Goal: Task Accomplishment & Management: Use online tool/utility

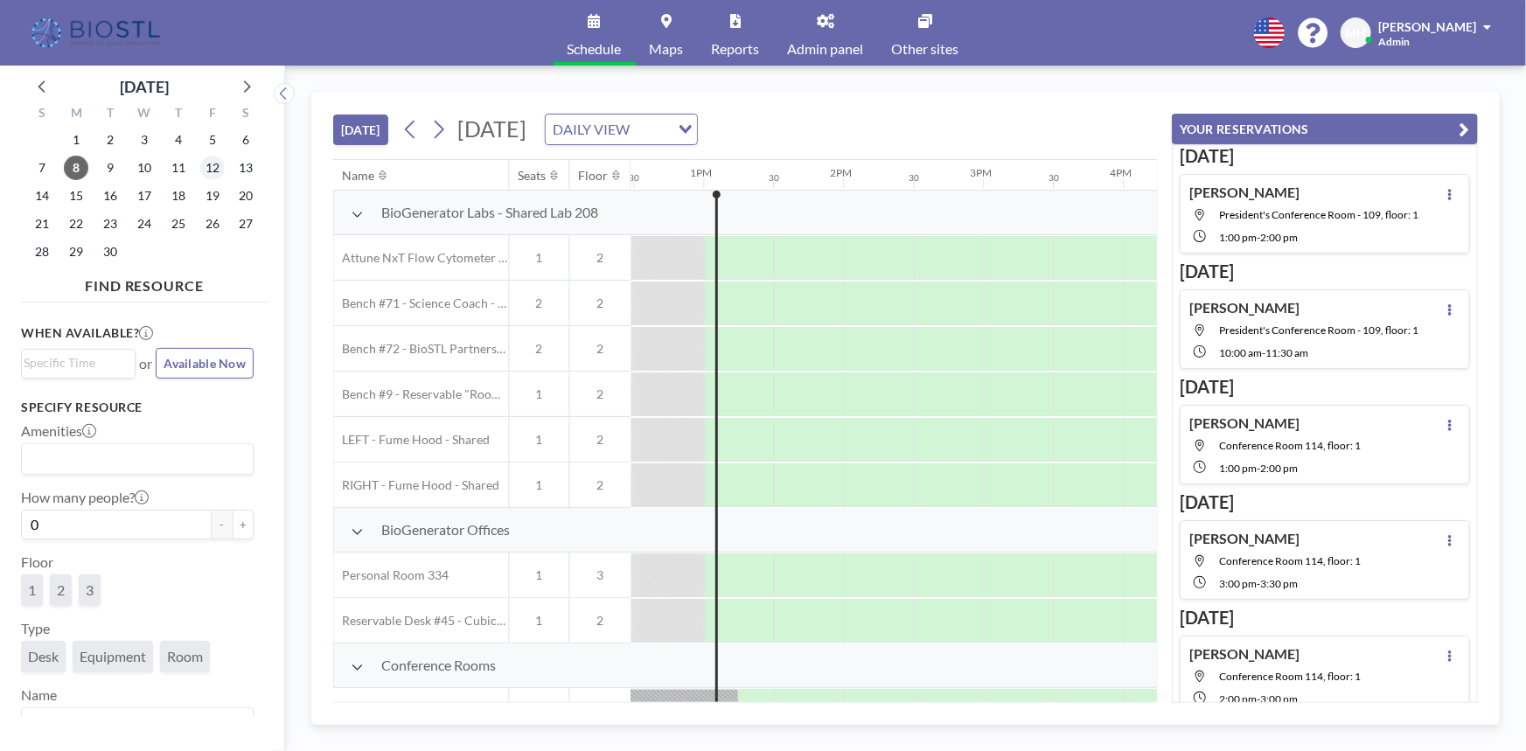
scroll to position [0, 1749]
click at [216, 164] on span "12" at bounding box center [212, 168] width 24 height 24
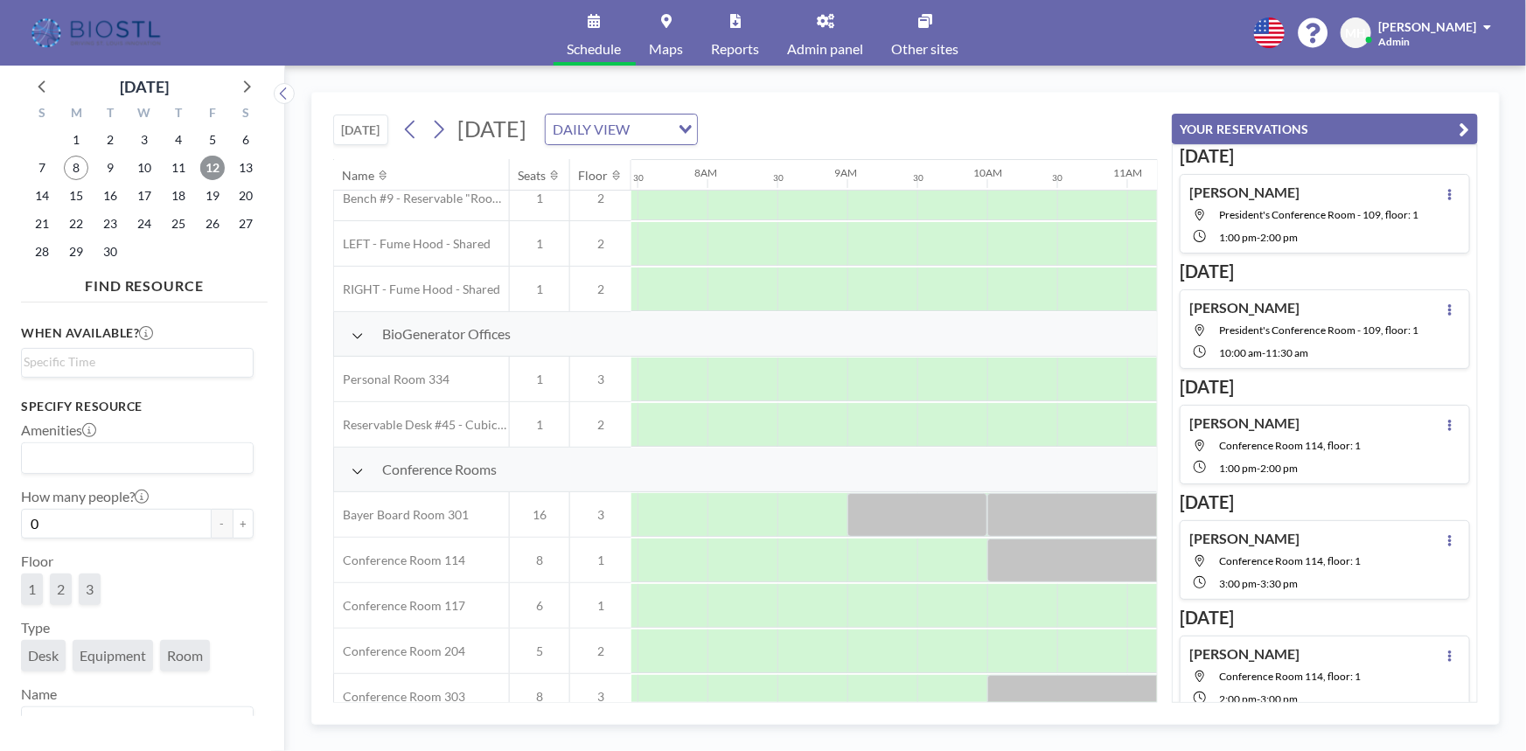
scroll to position [238, 1044]
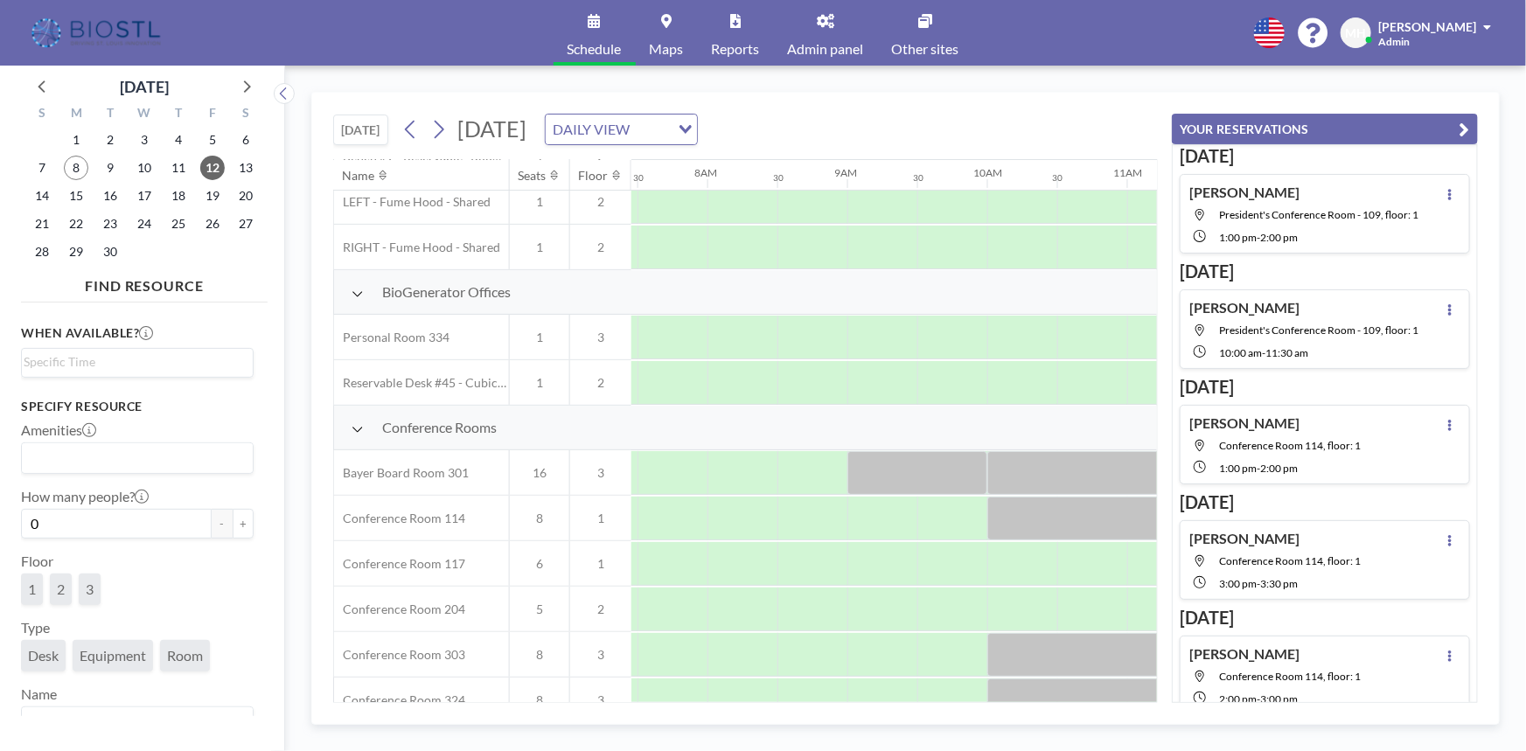
click at [1466, 124] on icon "button" at bounding box center [1465, 129] width 10 height 21
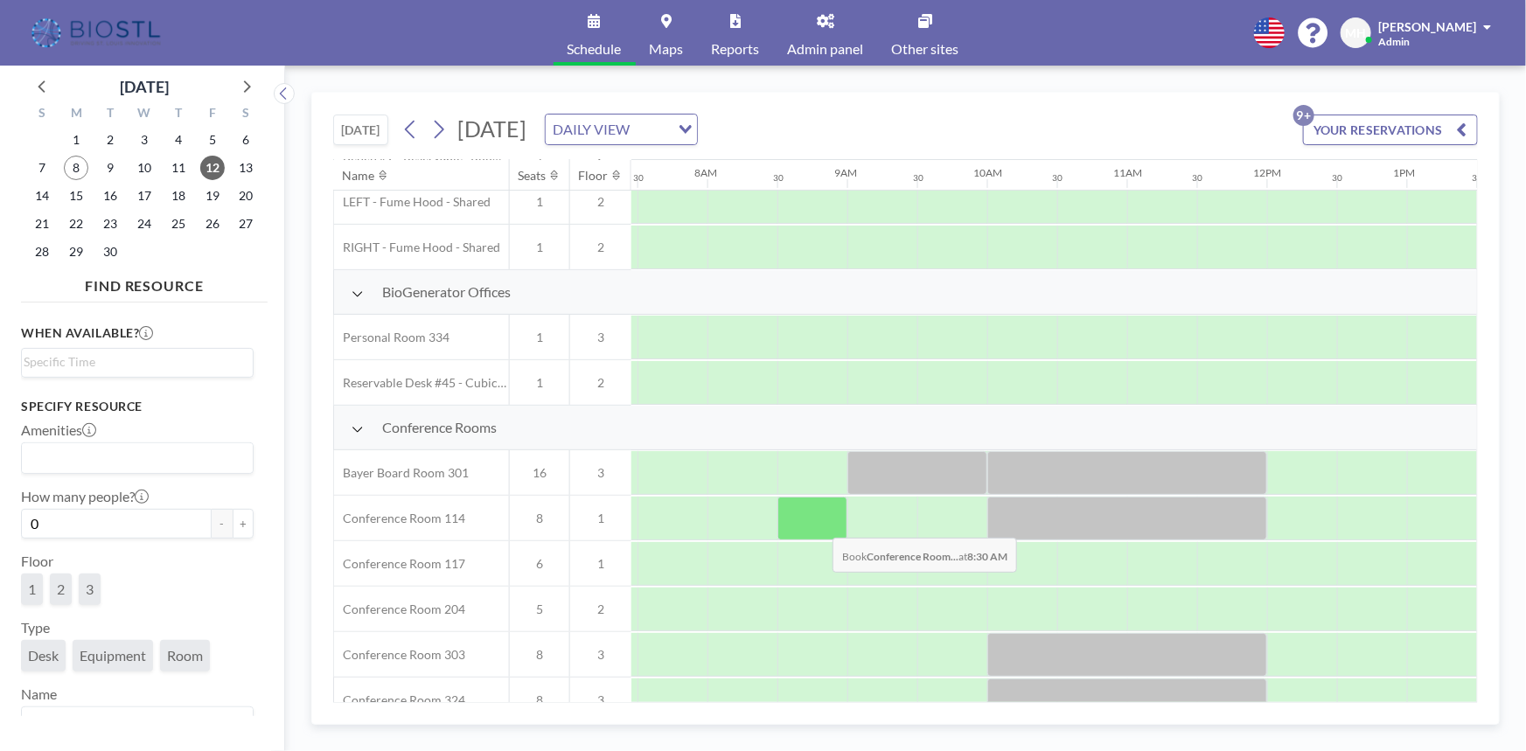
scroll to position [318, 1044]
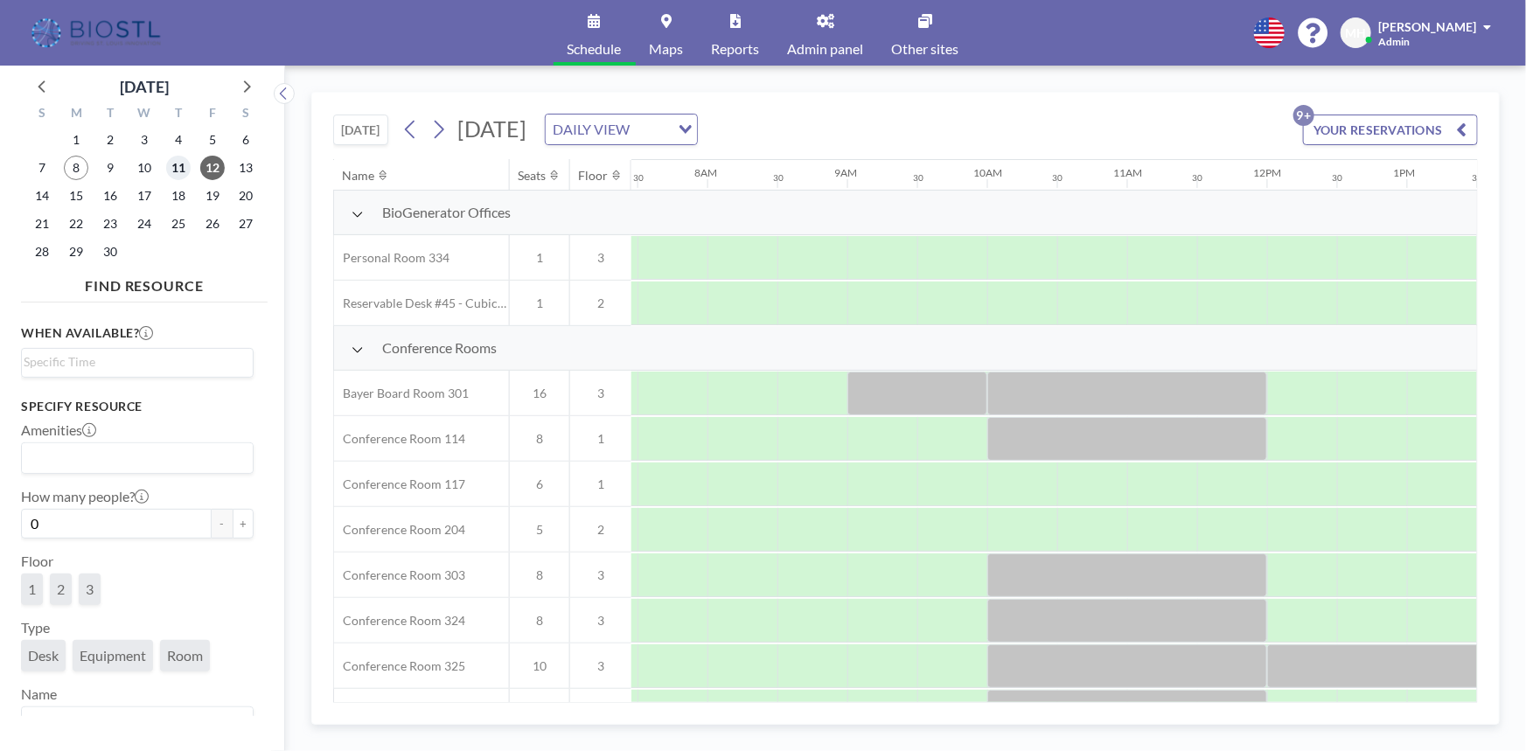
click at [180, 165] on span "11" at bounding box center [178, 168] width 24 height 24
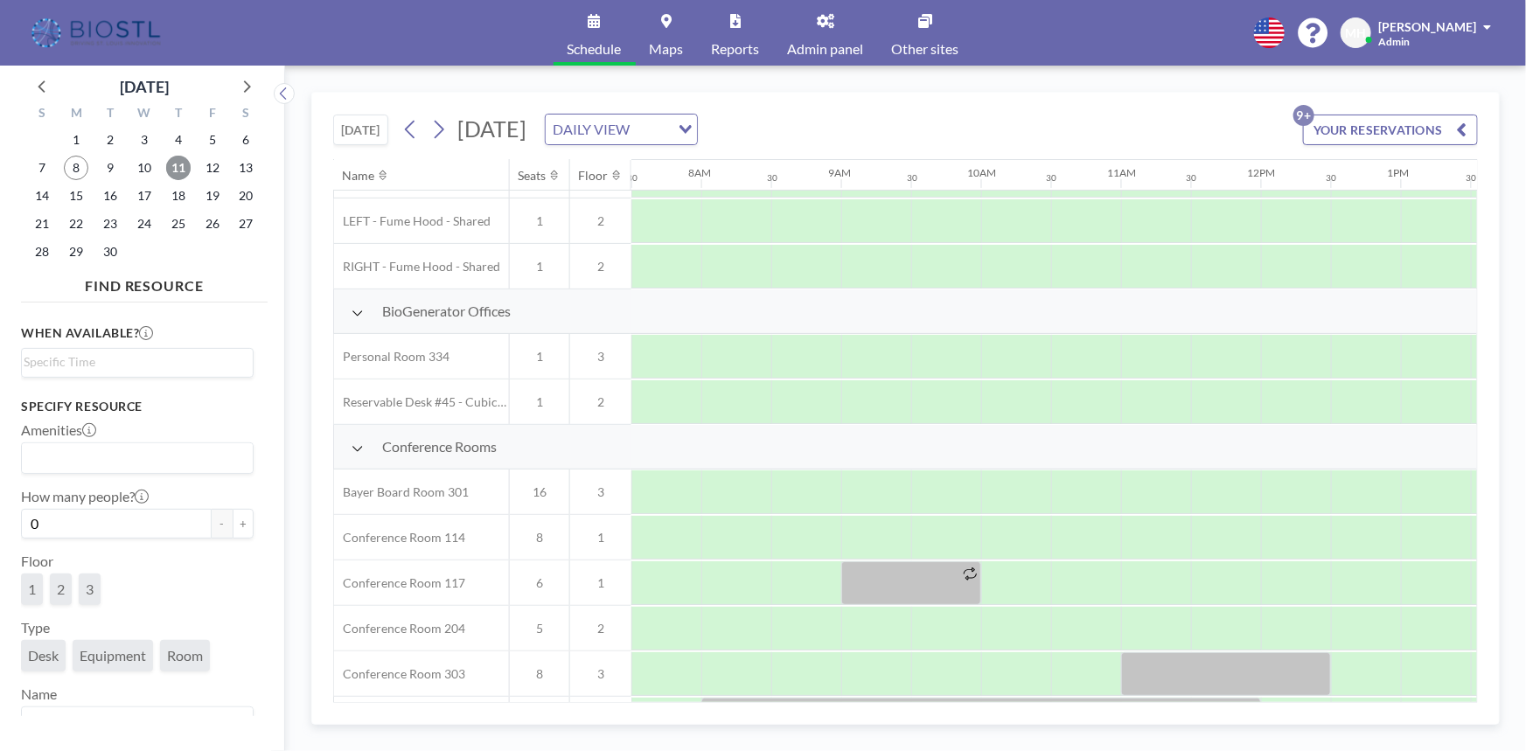
scroll to position [238, 1050]
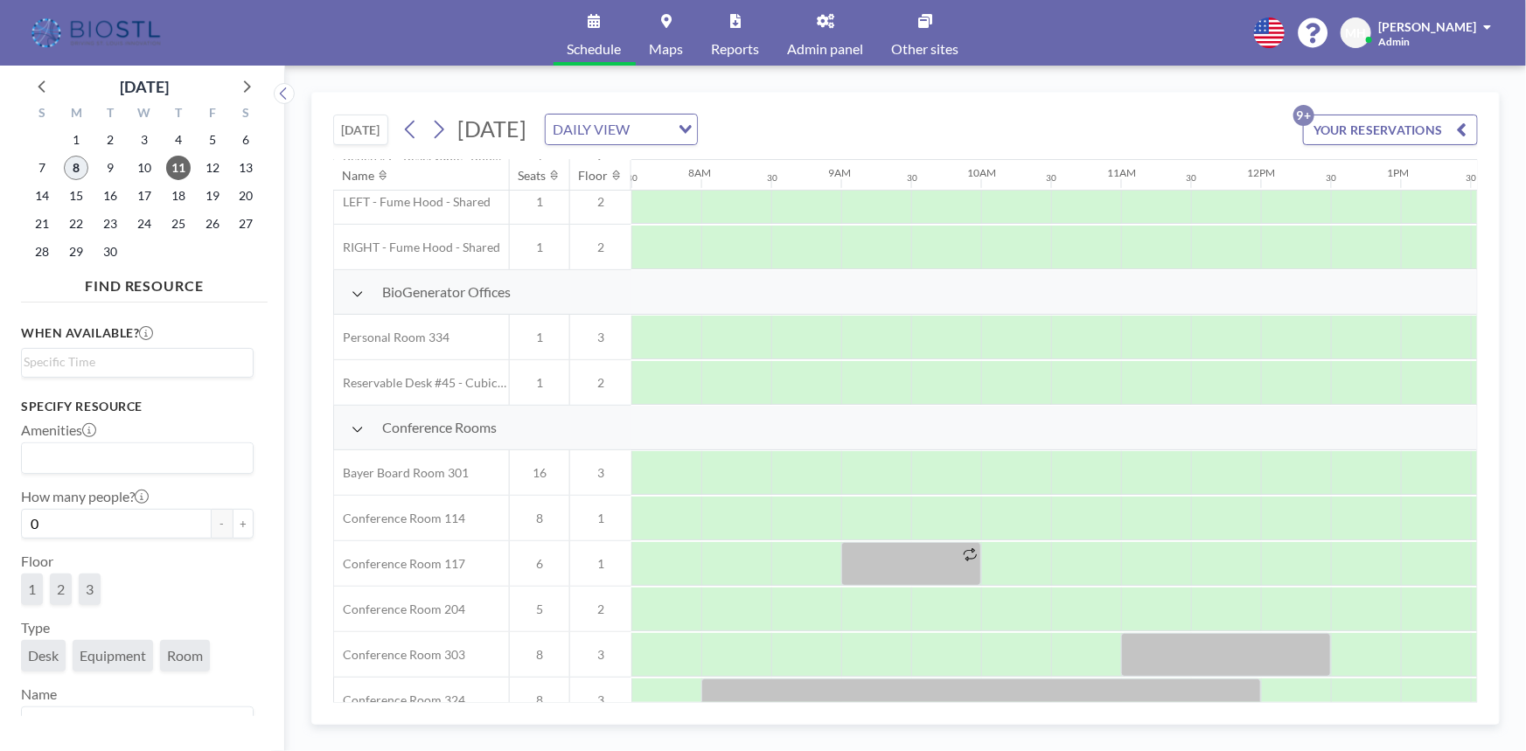
click at [68, 161] on span "8" at bounding box center [76, 168] width 24 height 24
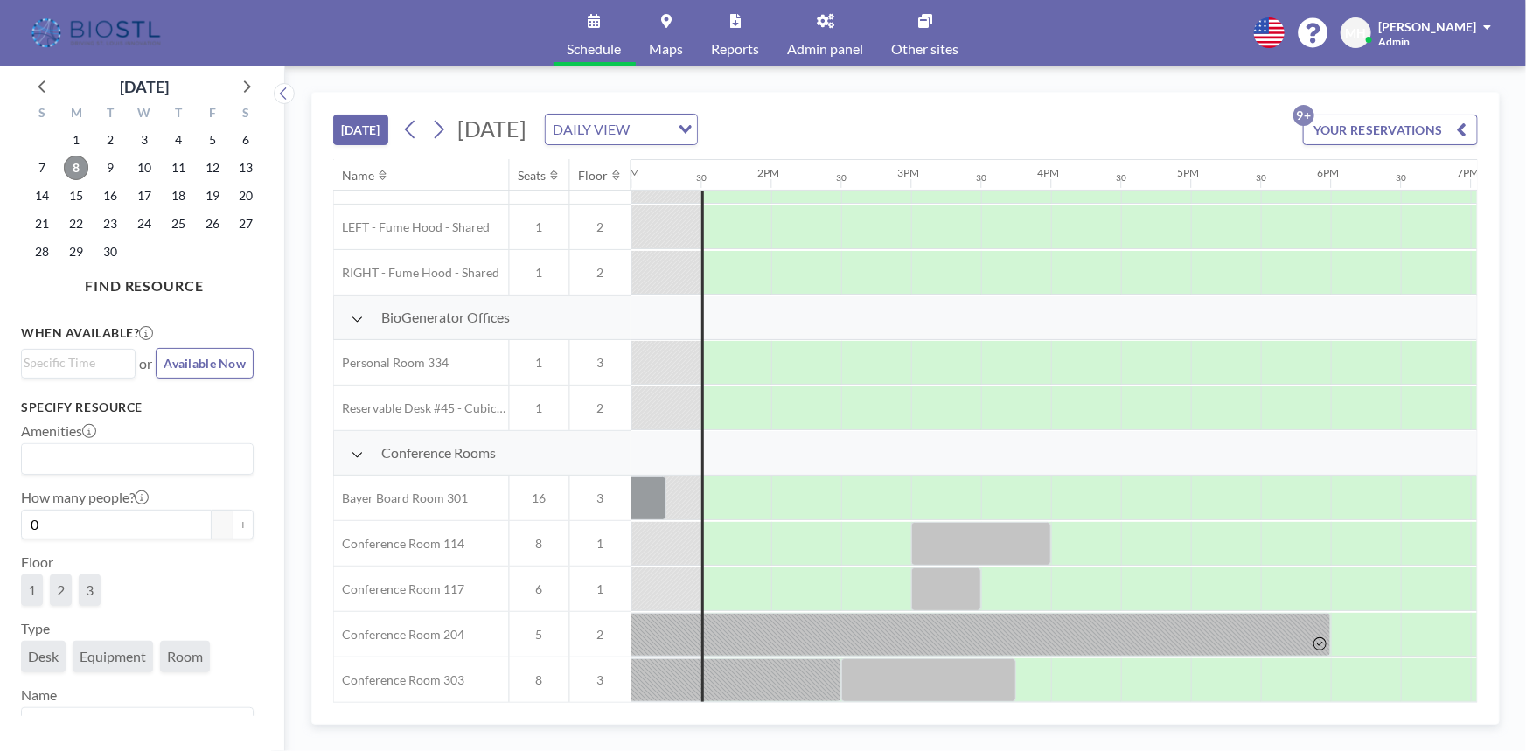
scroll to position [318, 1819]
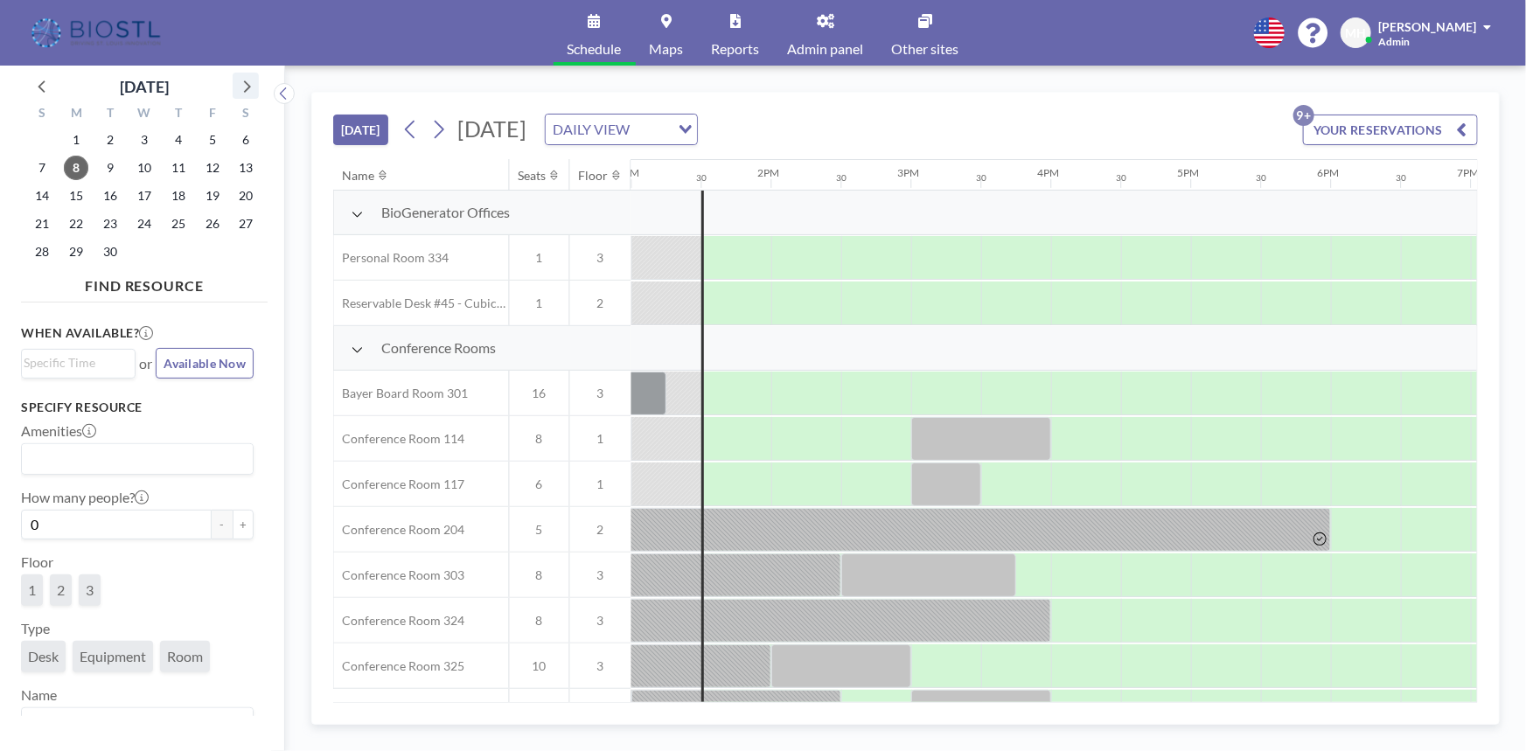
click at [247, 80] on icon at bounding box center [245, 85] width 23 height 23
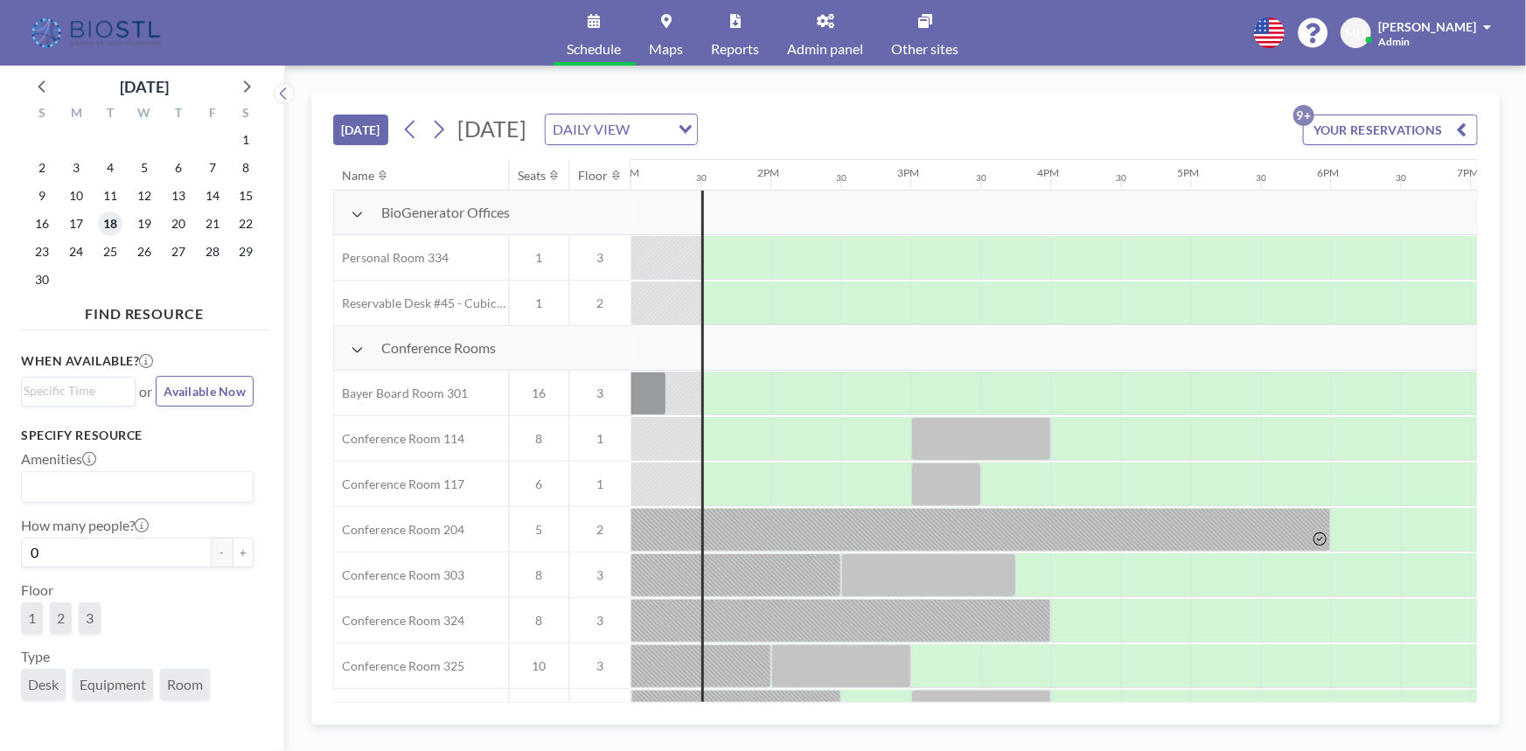
click at [108, 227] on span "18" at bounding box center [110, 224] width 24 height 24
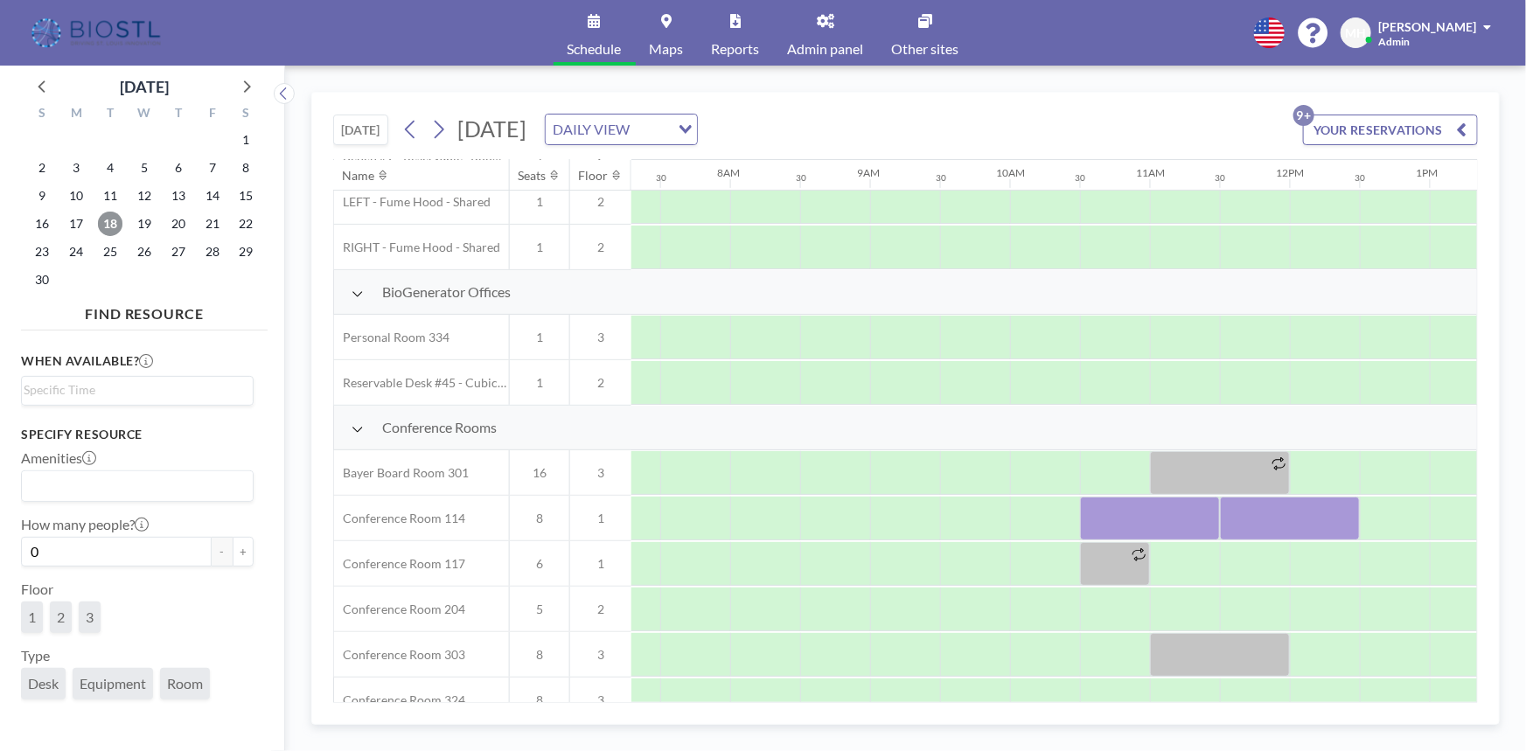
scroll to position [318, 1021]
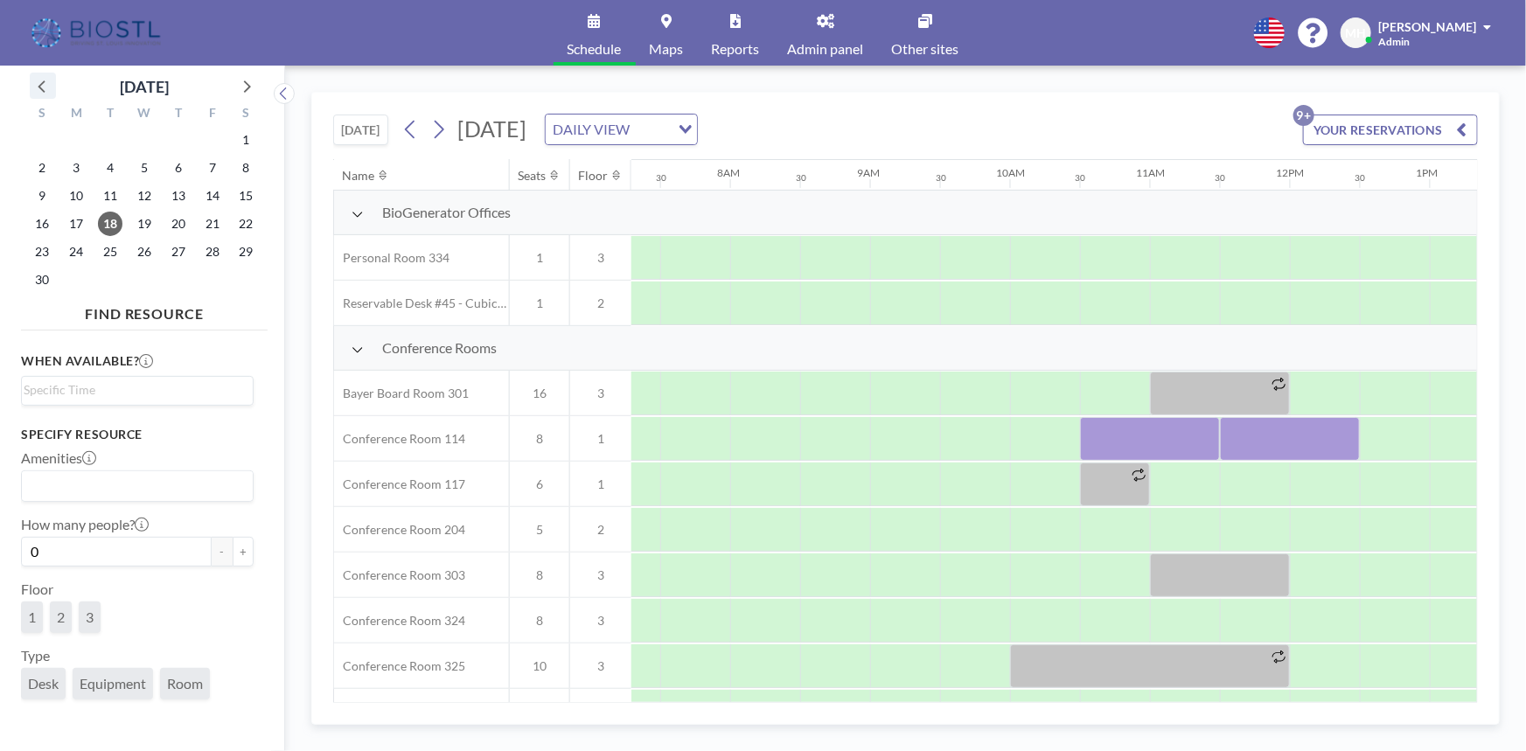
click at [45, 87] on icon at bounding box center [42, 85] width 23 height 23
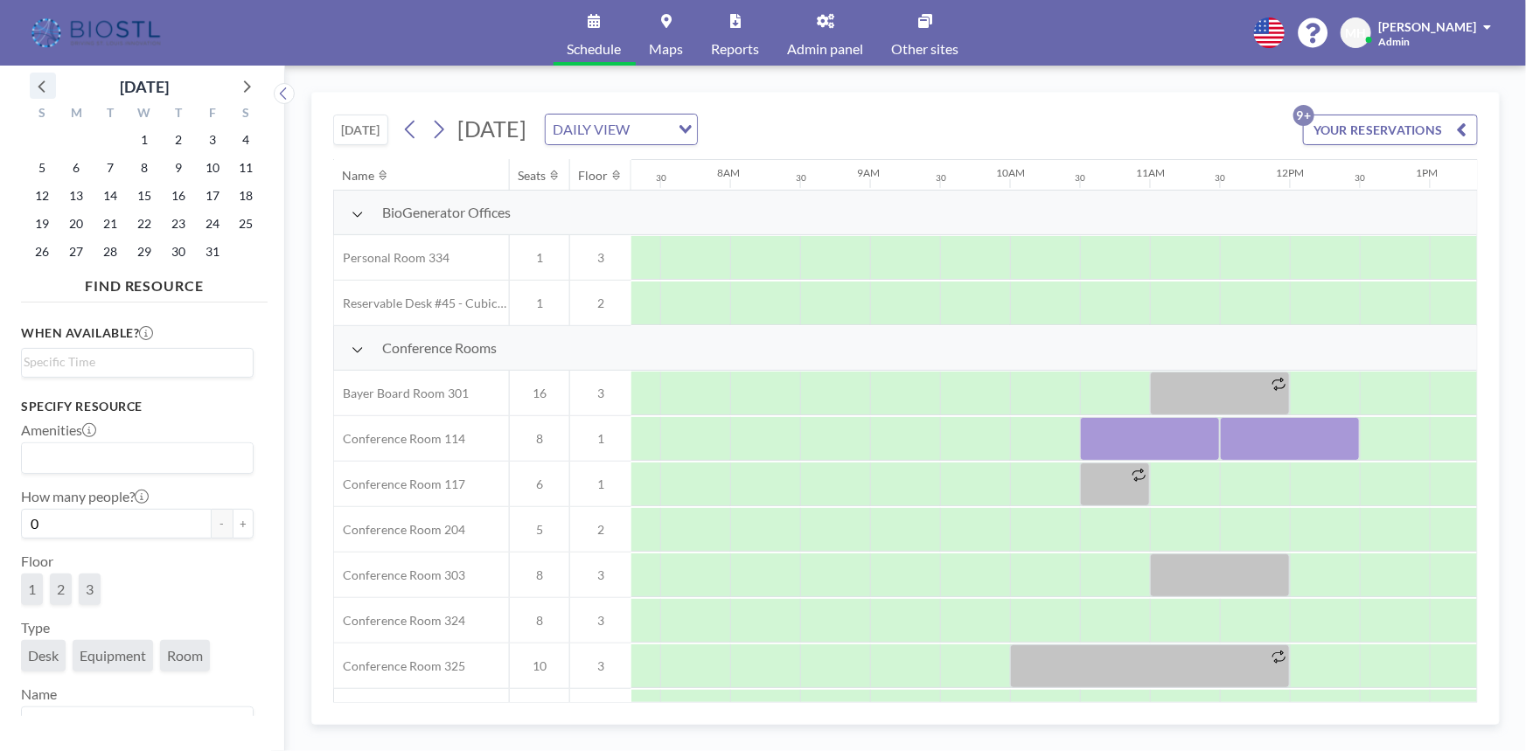
click at [45, 87] on icon at bounding box center [42, 85] width 23 height 23
click at [369, 122] on button "[DATE]" at bounding box center [360, 130] width 55 height 31
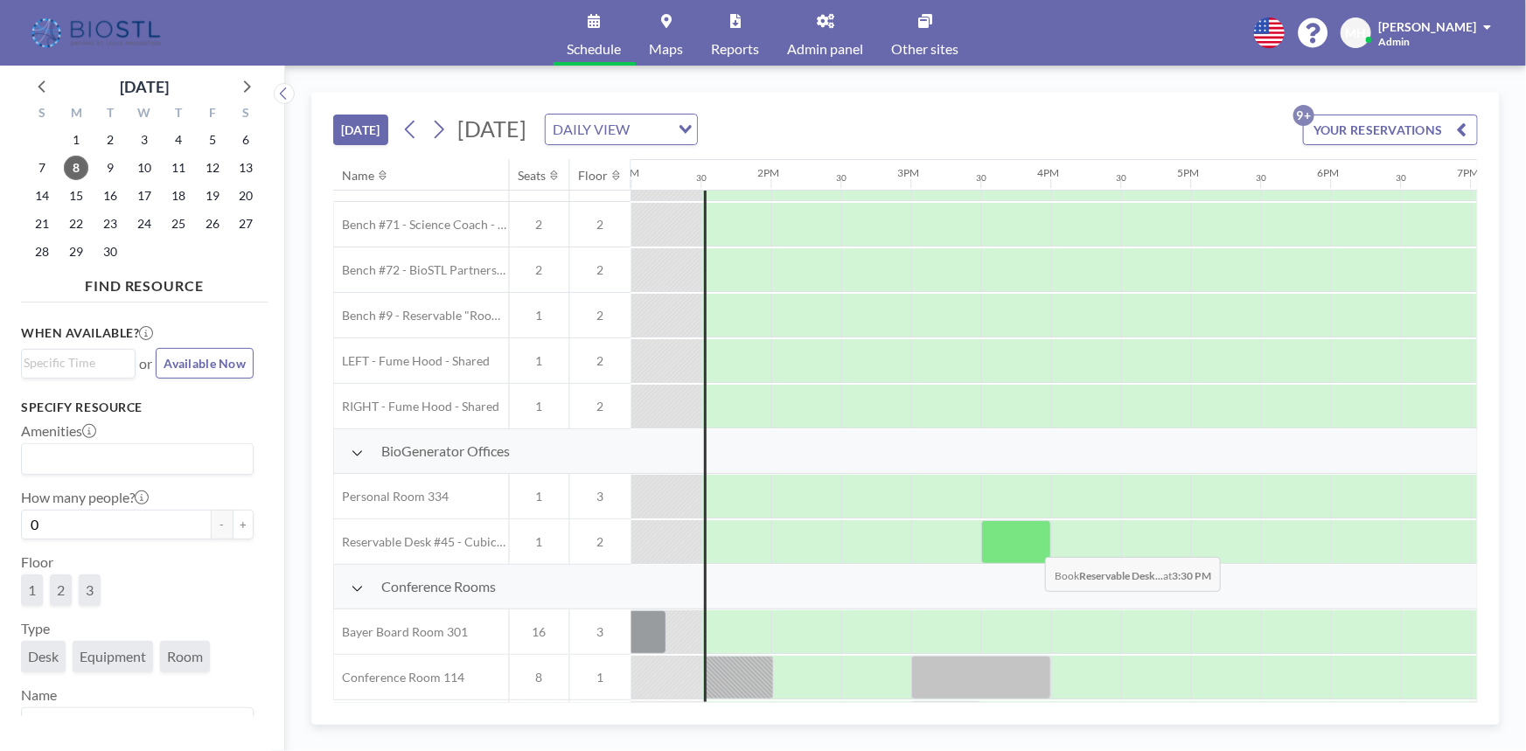
scroll to position [158, 1819]
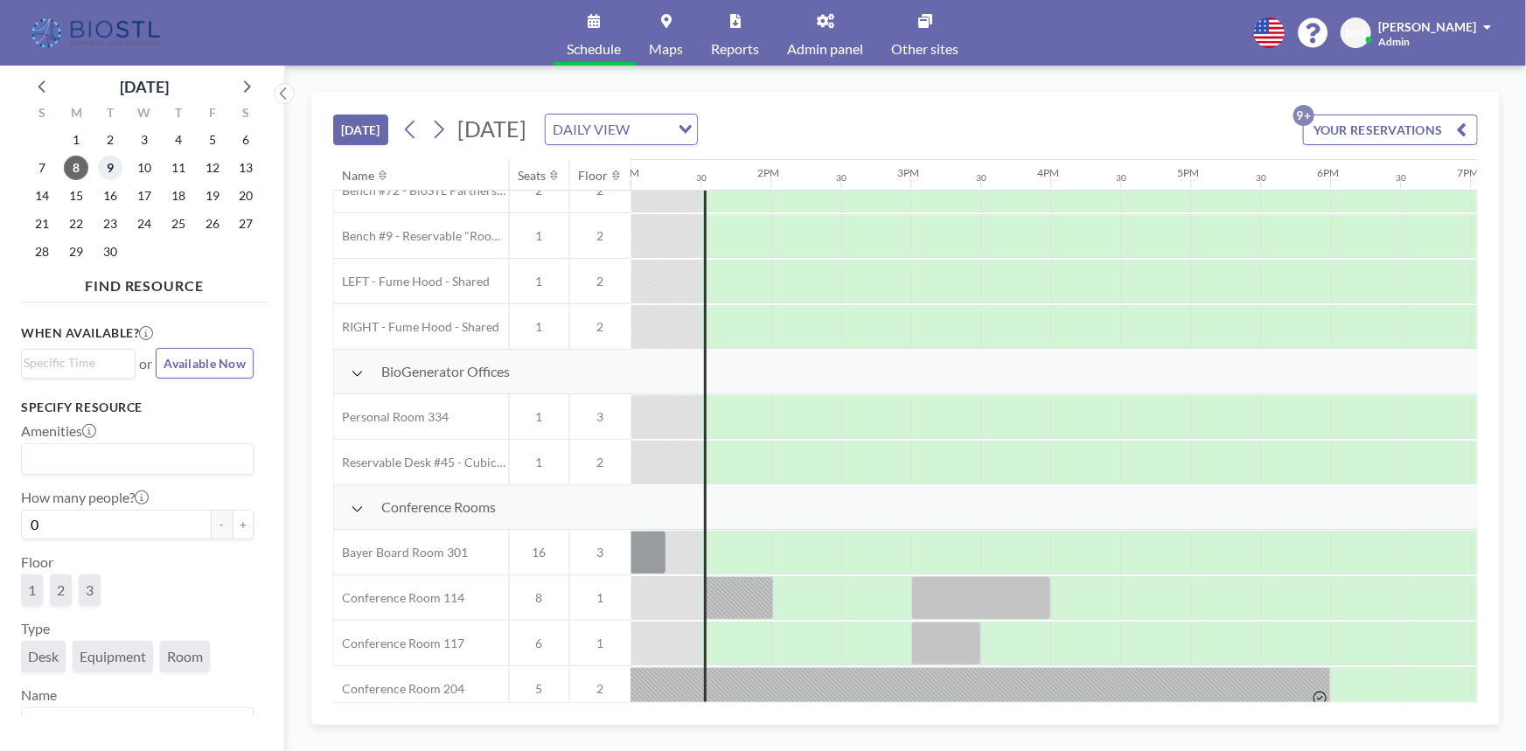
click at [109, 166] on span "9" at bounding box center [110, 168] width 24 height 24
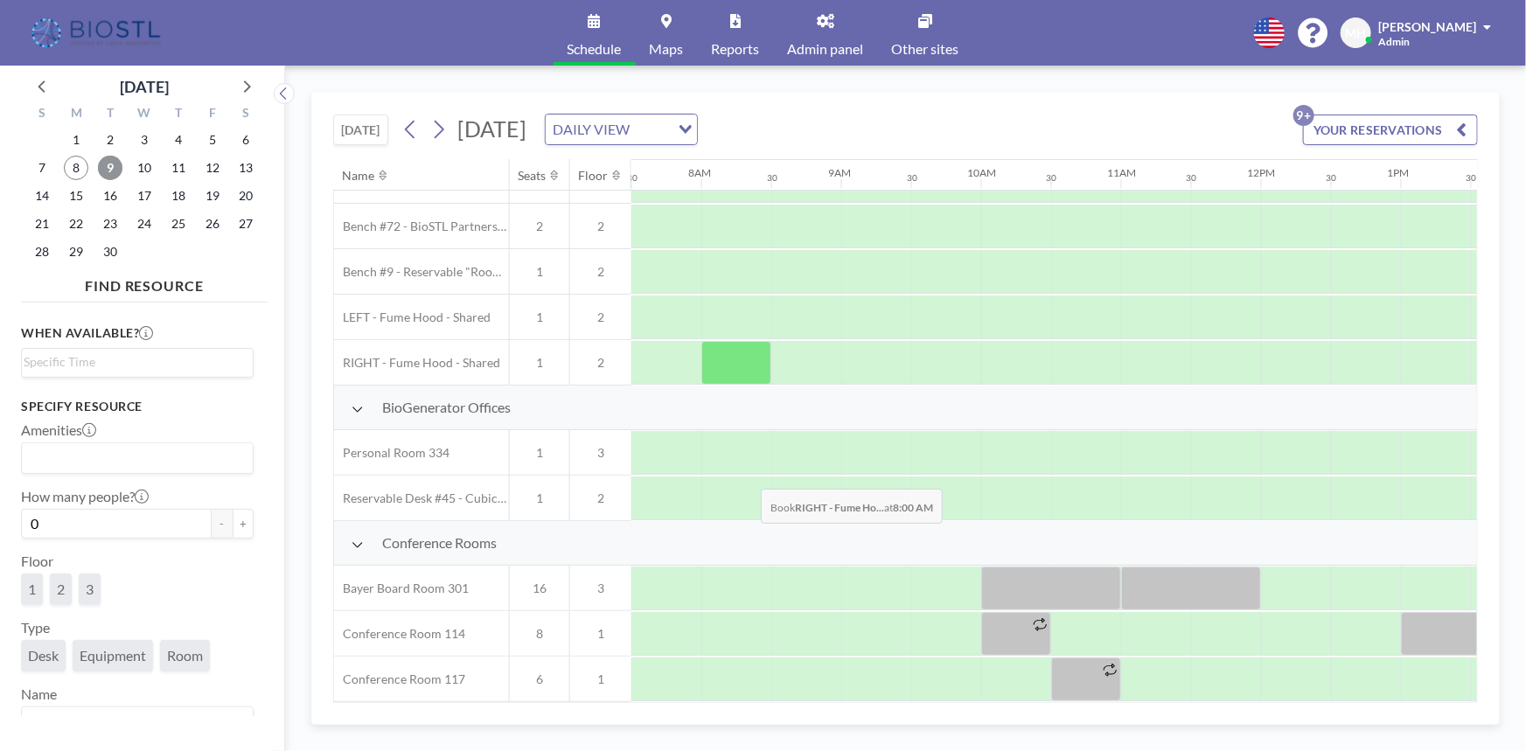
scroll to position [158, 1050]
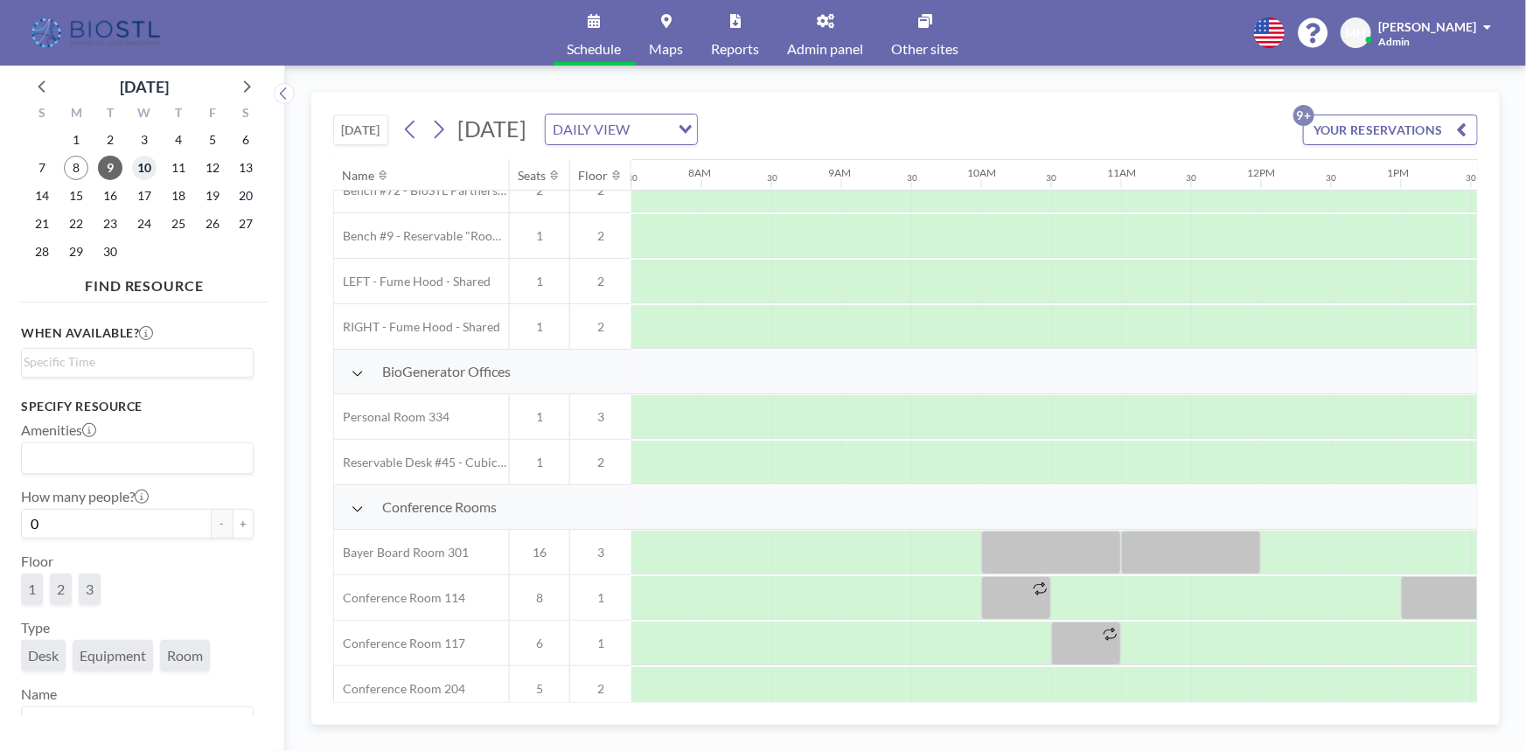
click at [149, 164] on span "10" at bounding box center [144, 168] width 24 height 24
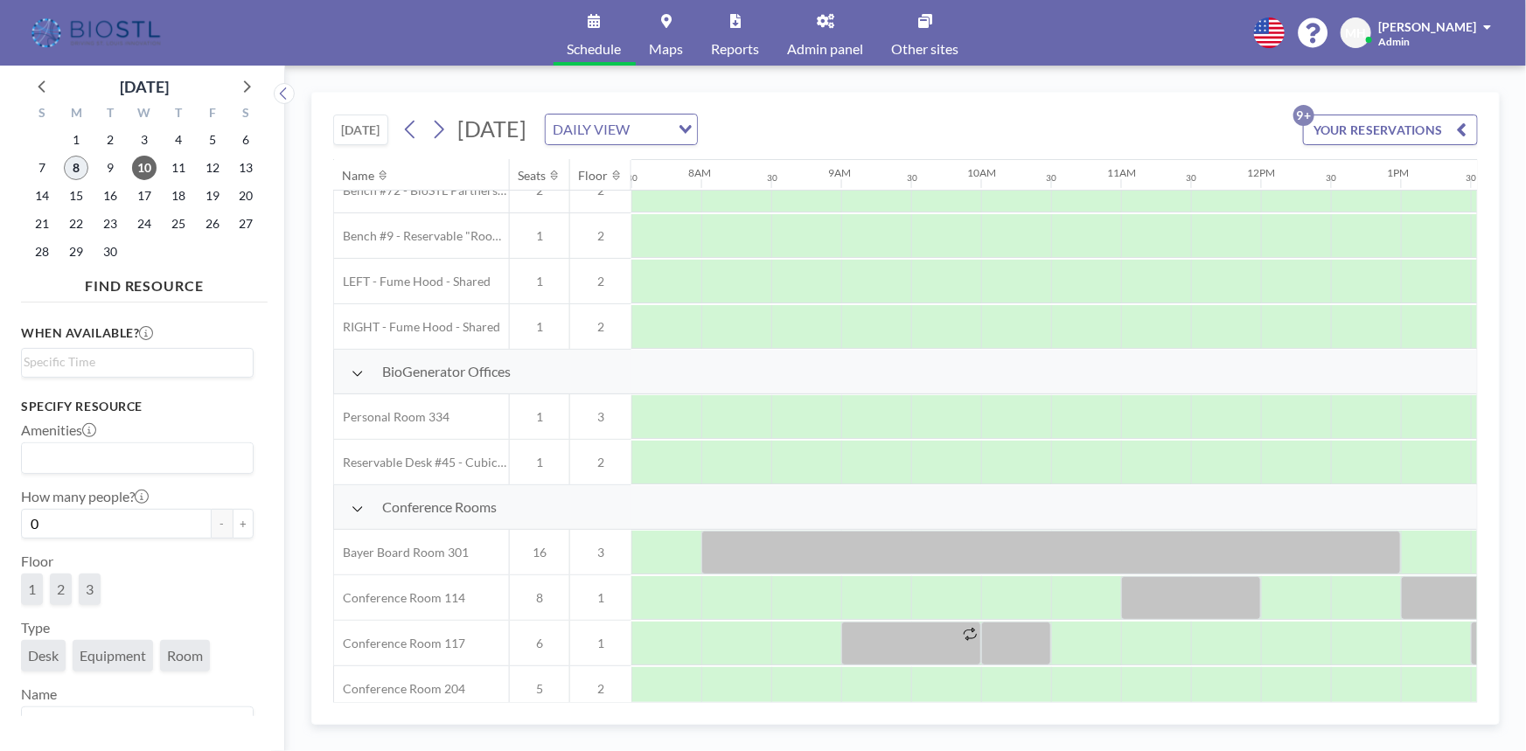
click at [77, 160] on span "8" at bounding box center [76, 168] width 24 height 24
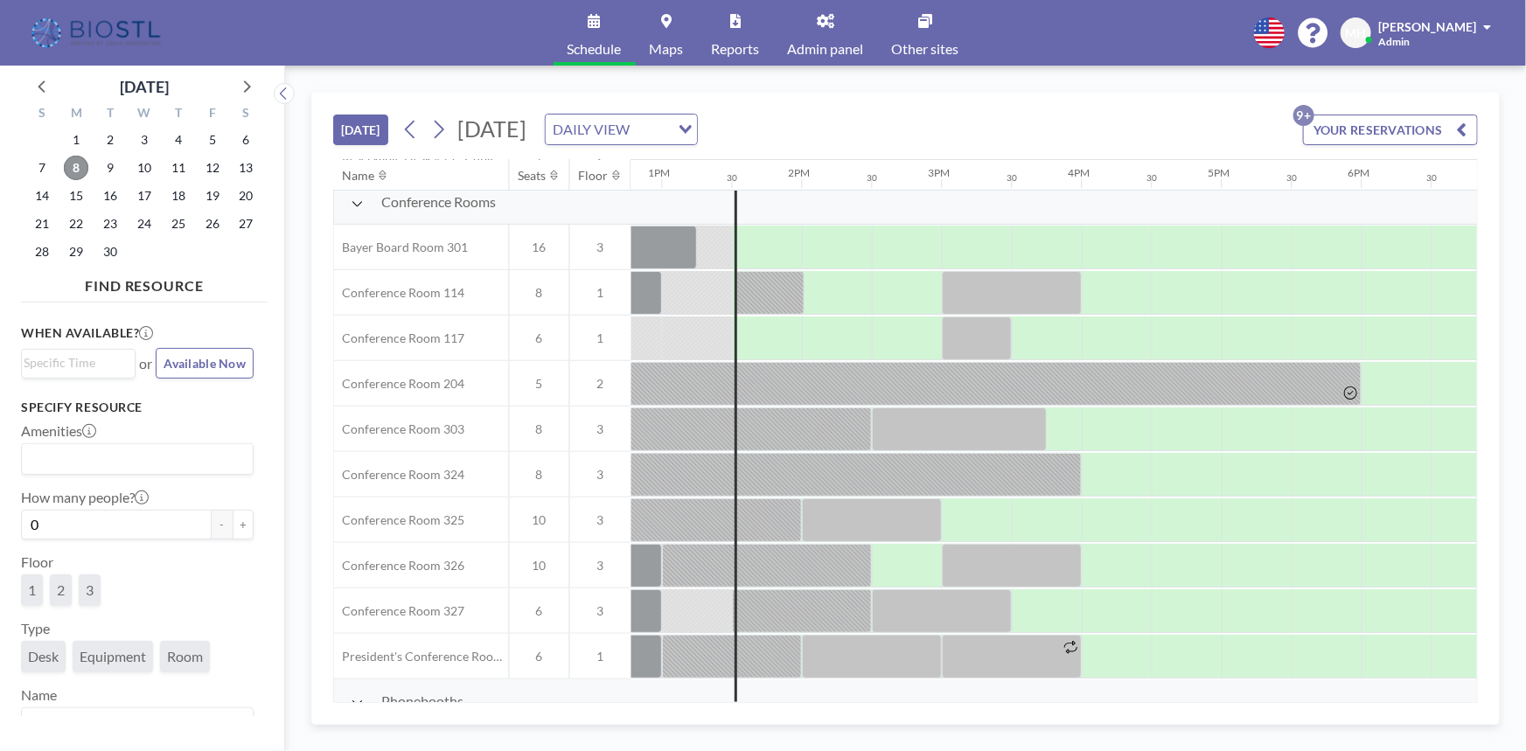
scroll to position [477, 1789]
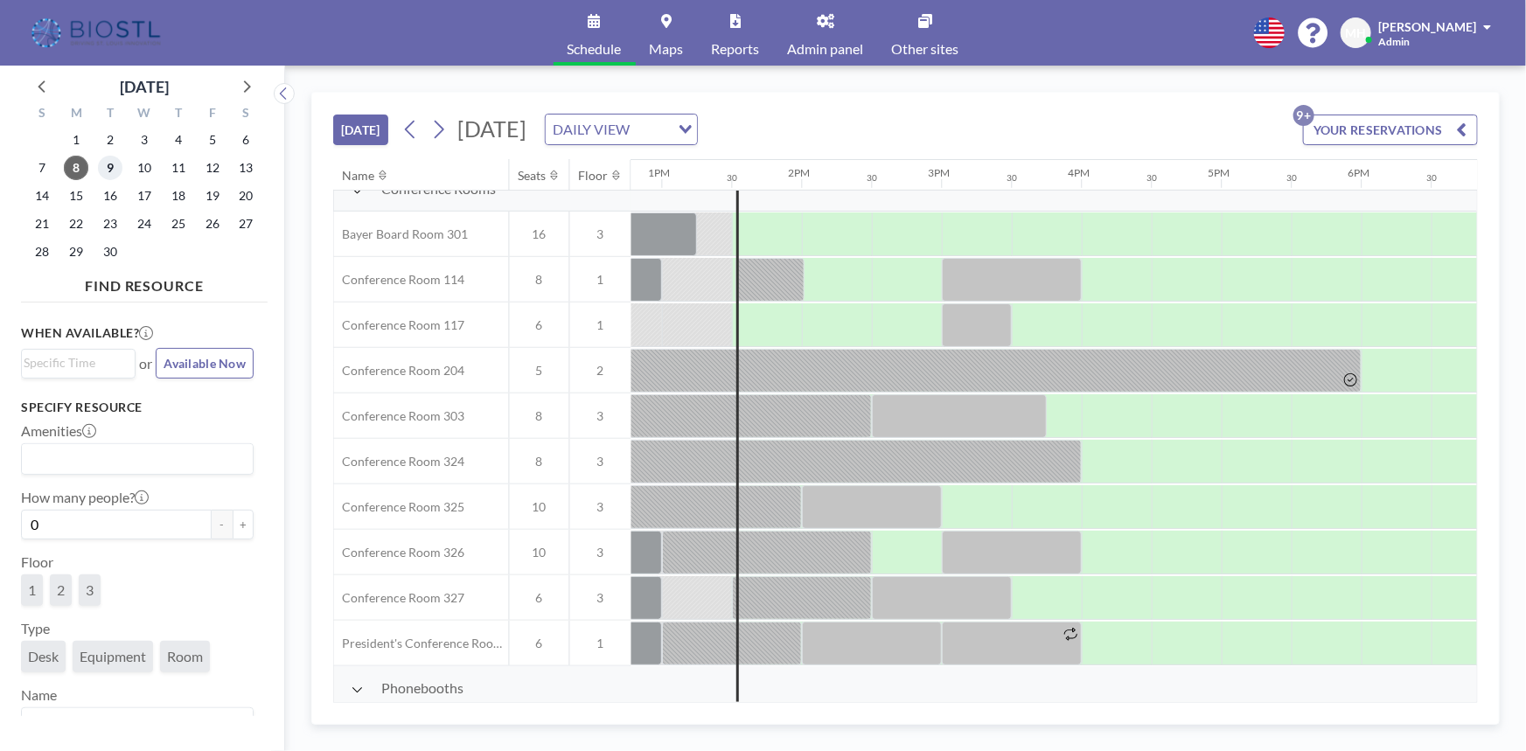
click at [102, 164] on span "9" at bounding box center [110, 168] width 24 height 24
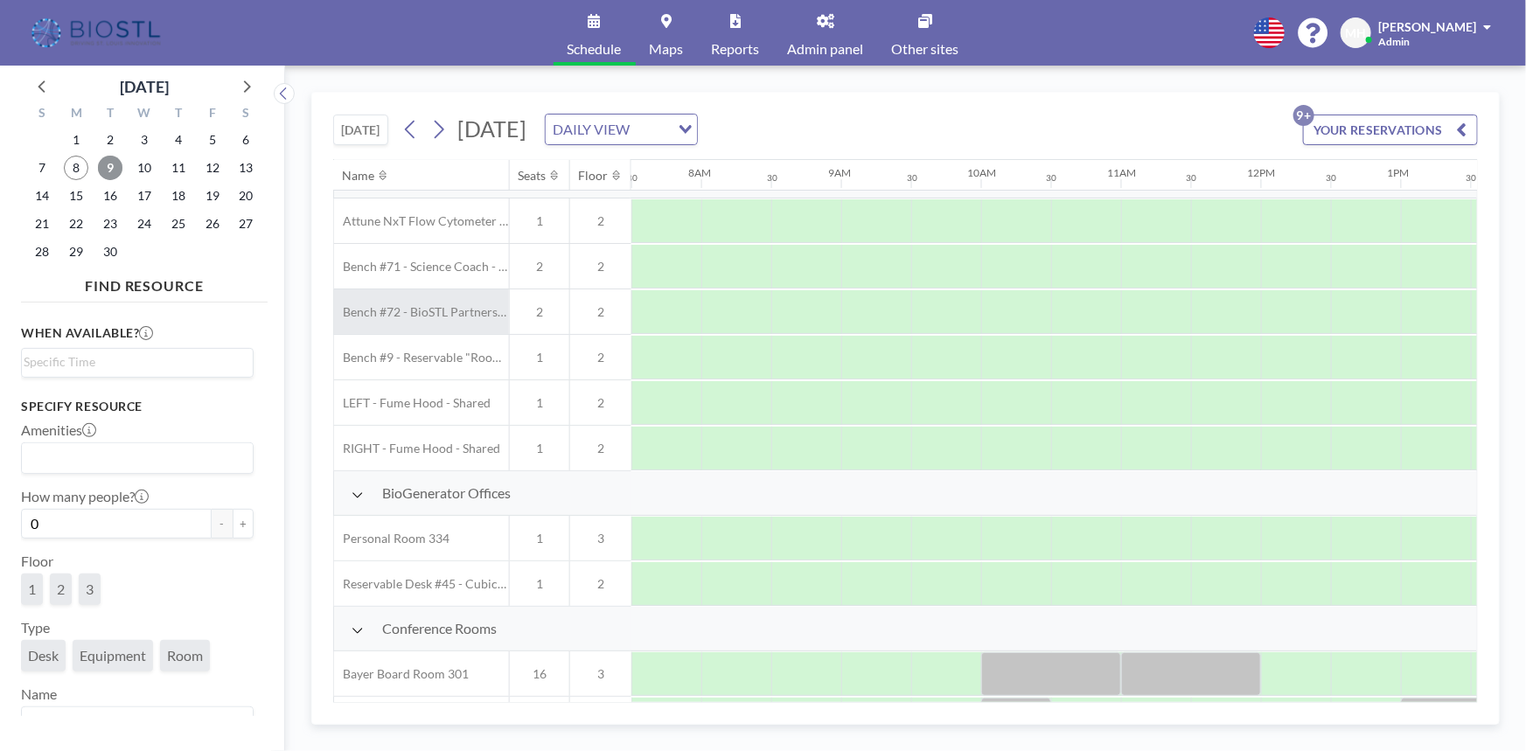
scroll to position [0, 1050]
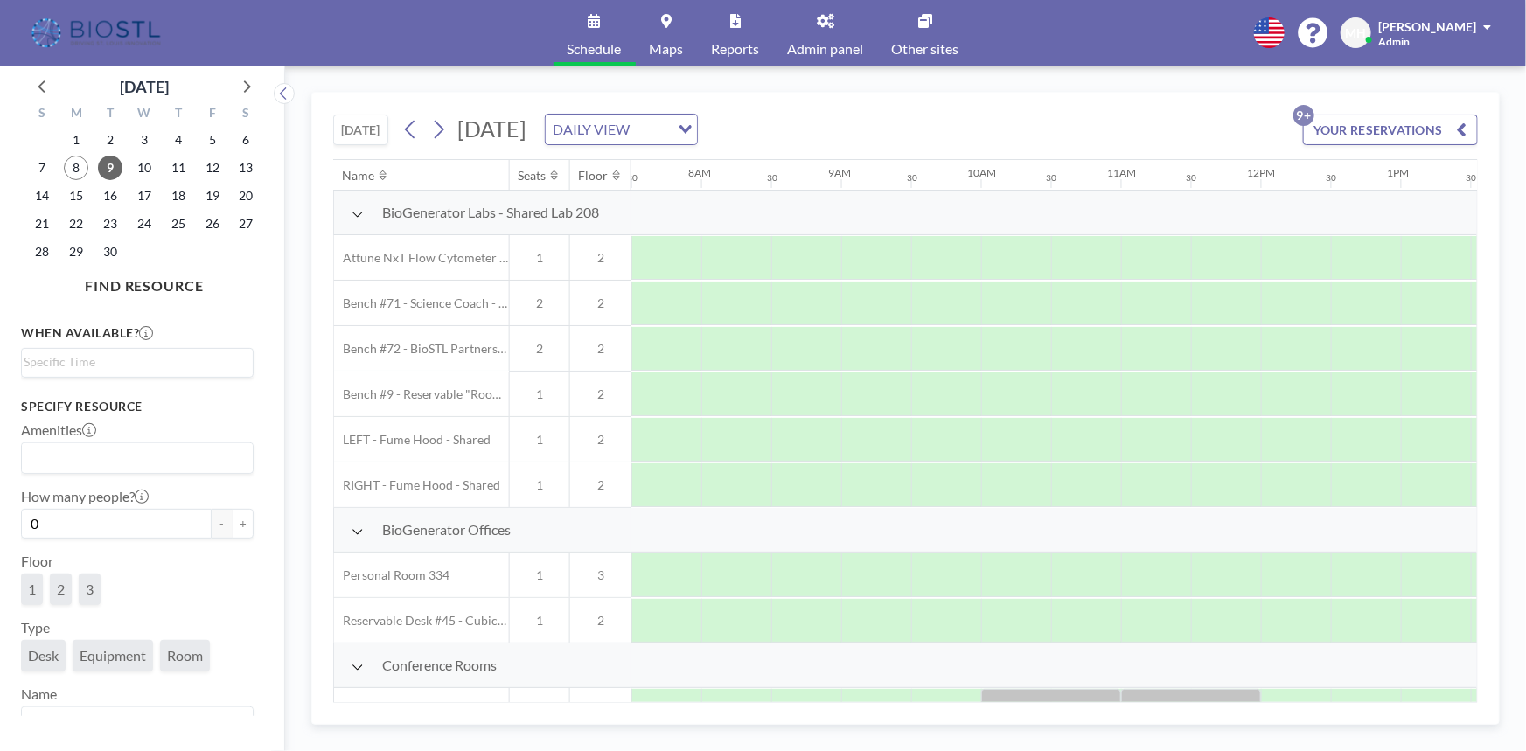
click at [353, 217] on icon at bounding box center [358, 214] width 12 height 14
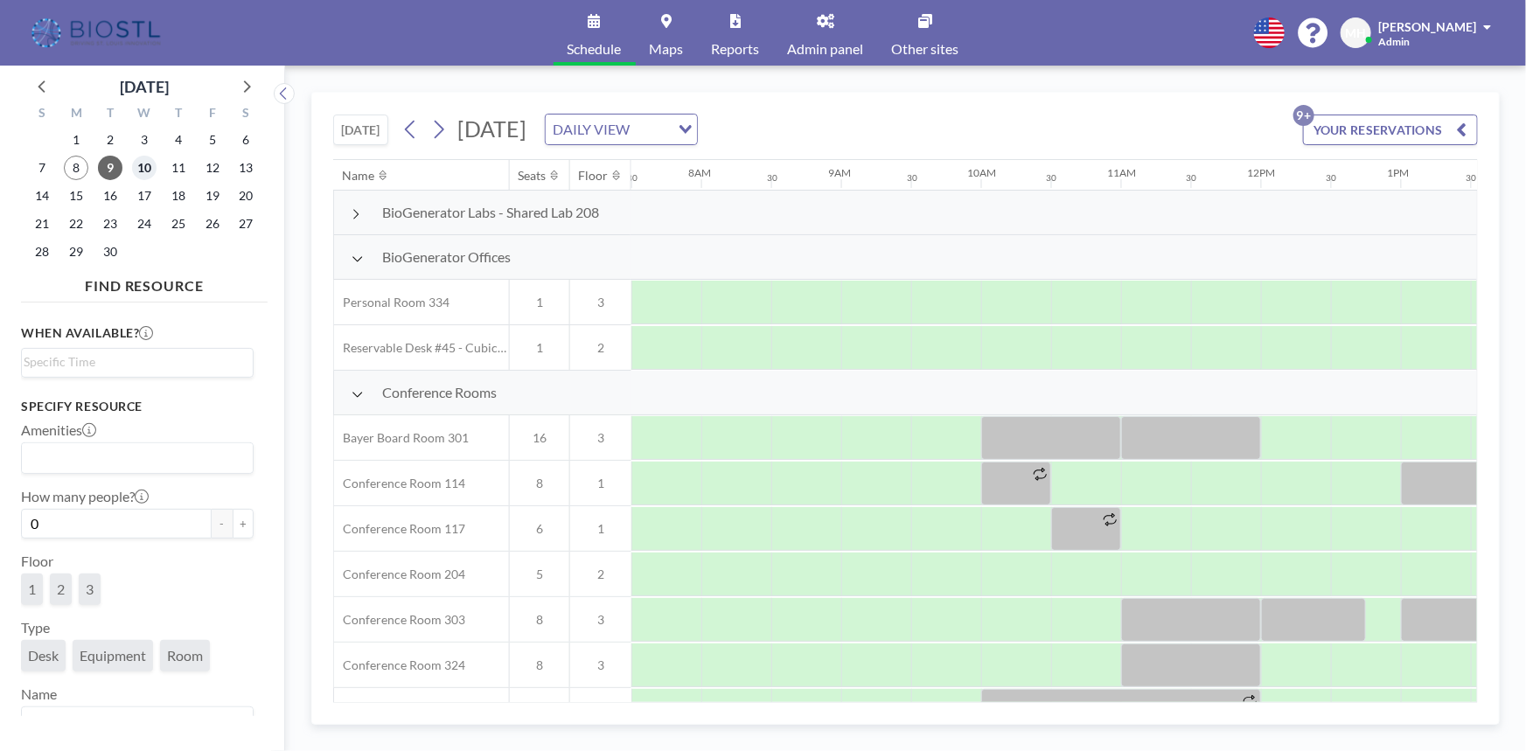
click at [148, 166] on span "10" at bounding box center [144, 168] width 24 height 24
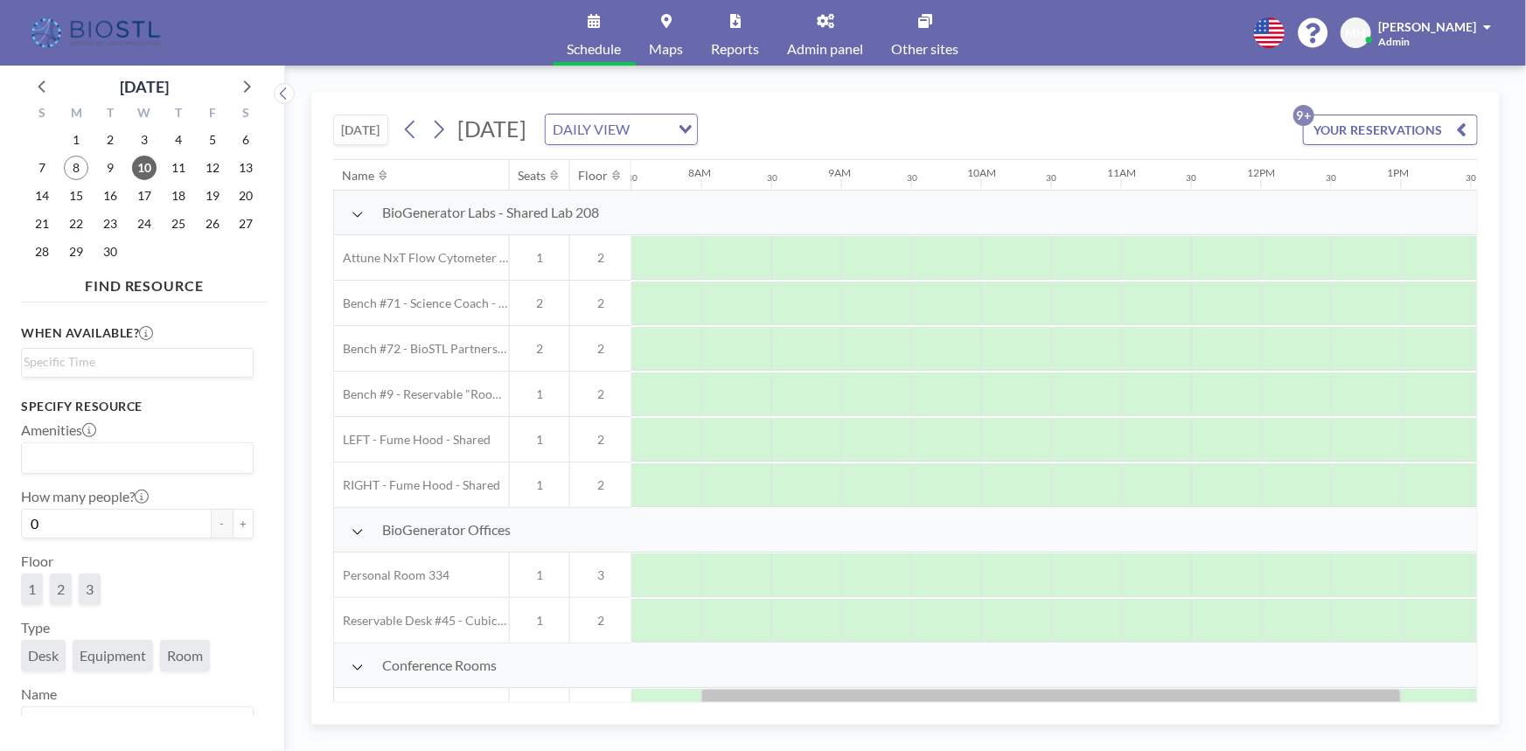
click at [360, 211] on icon at bounding box center [358, 214] width 12 height 14
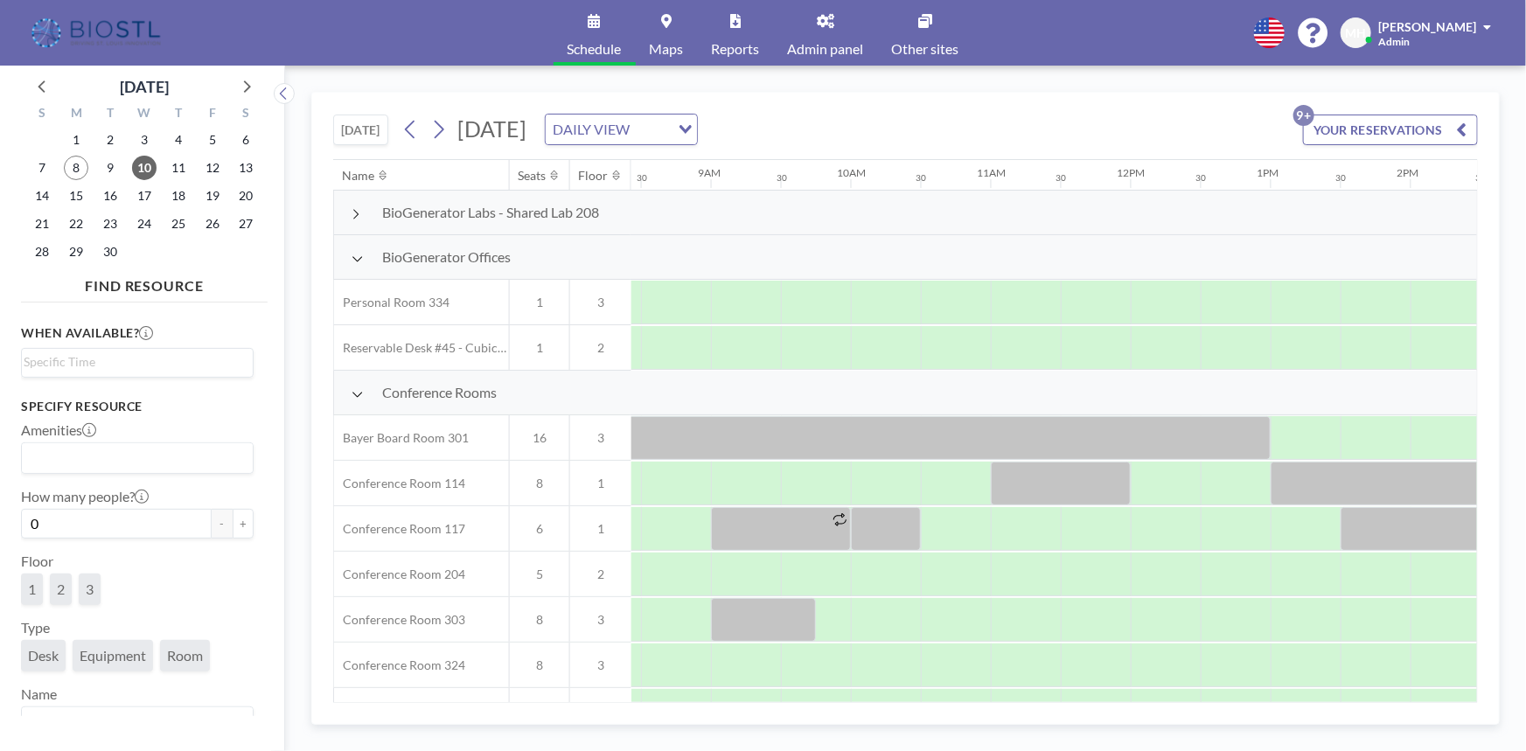
scroll to position [0, 1247]
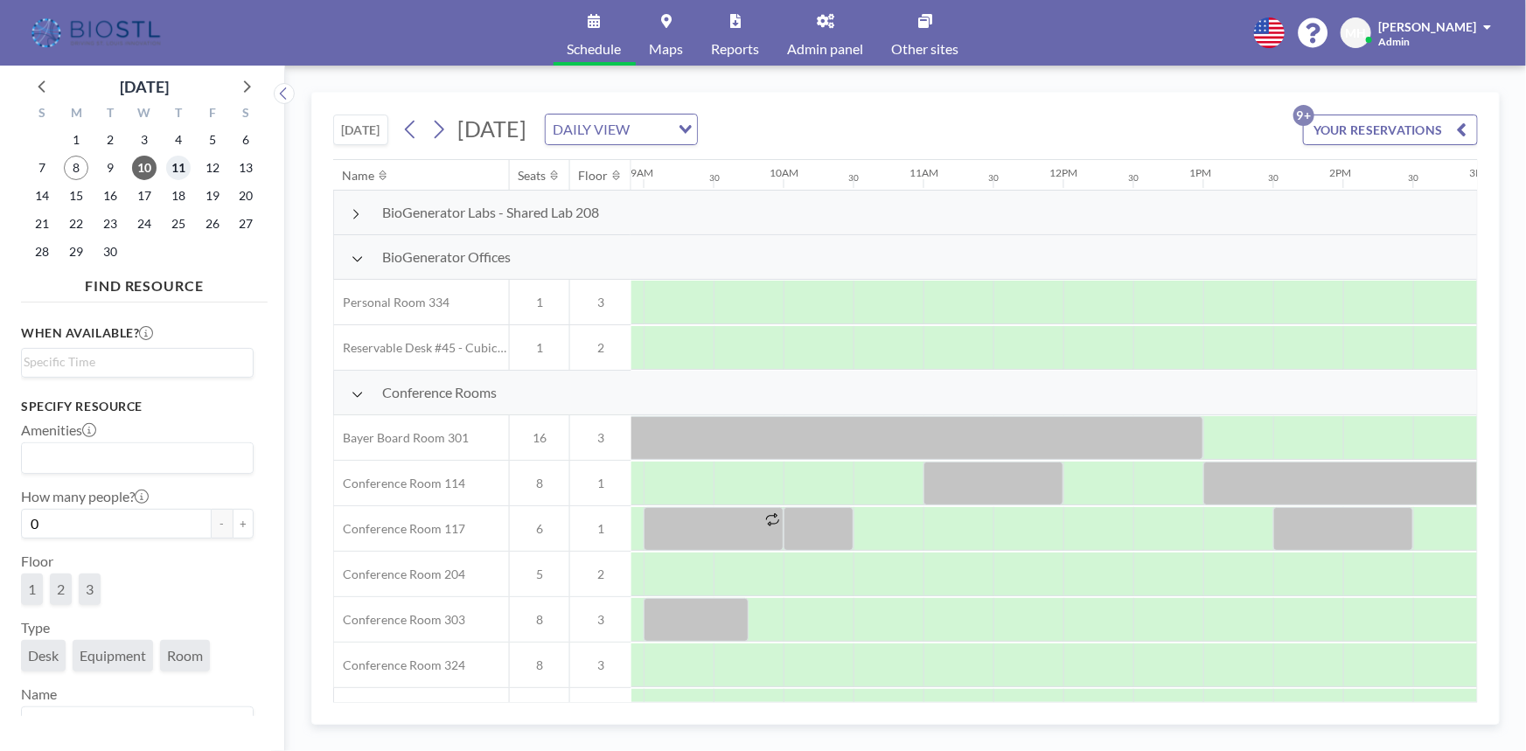
click at [177, 172] on span "11" at bounding box center [178, 168] width 24 height 24
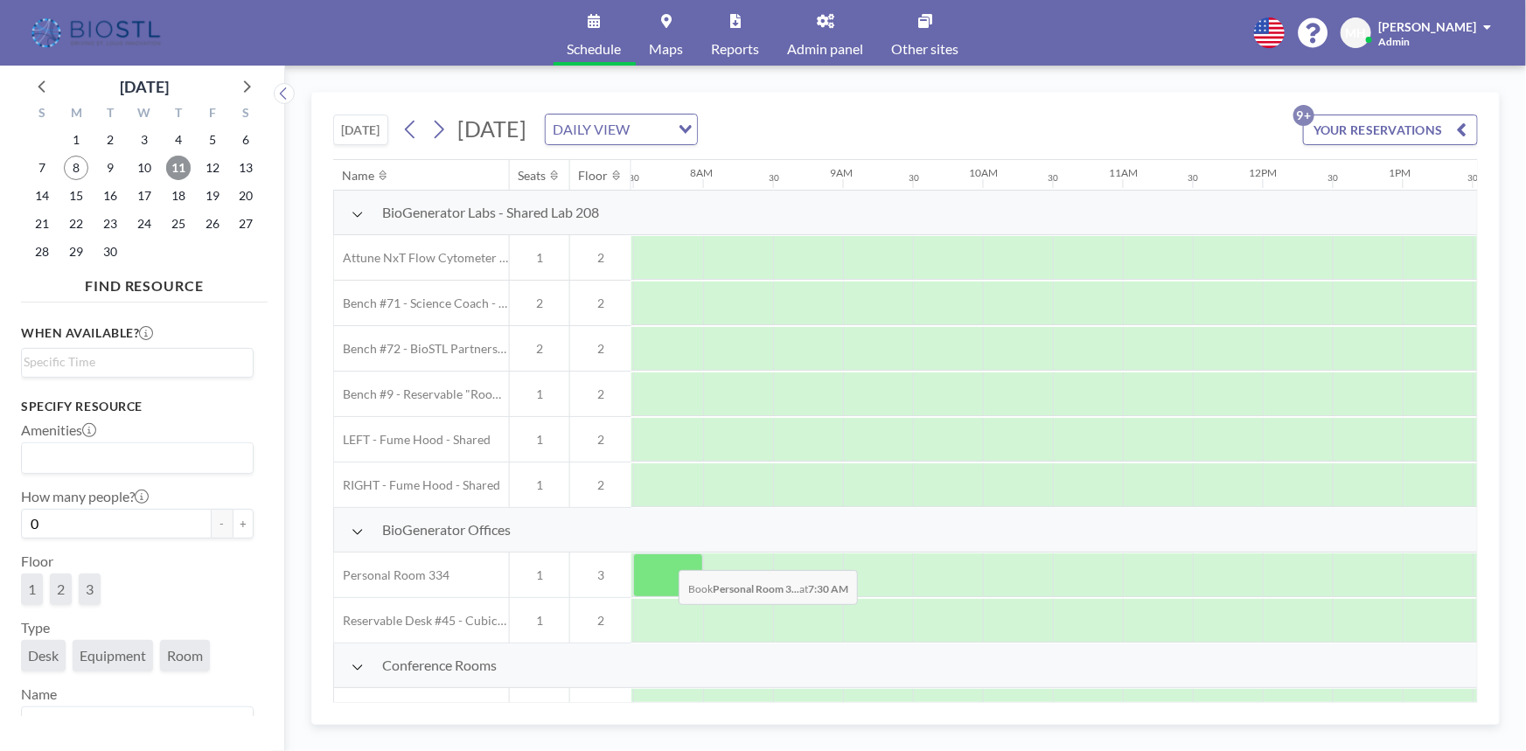
scroll to position [0, 1050]
click at [359, 207] on icon at bounding box center [358, 214] width 12 height 14
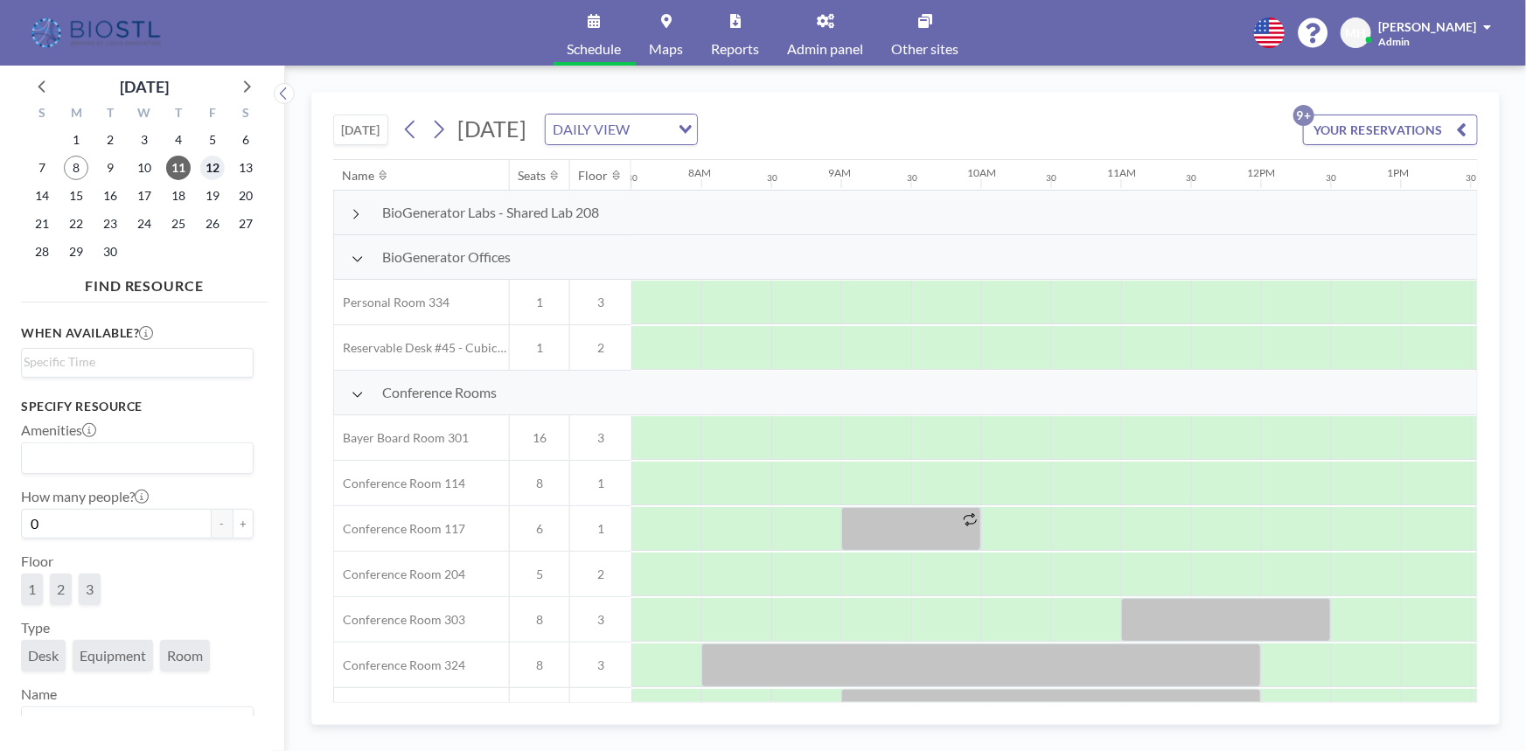
click at [218, 175] on span "12" at bounding box center [212, 168] width 24 height 24
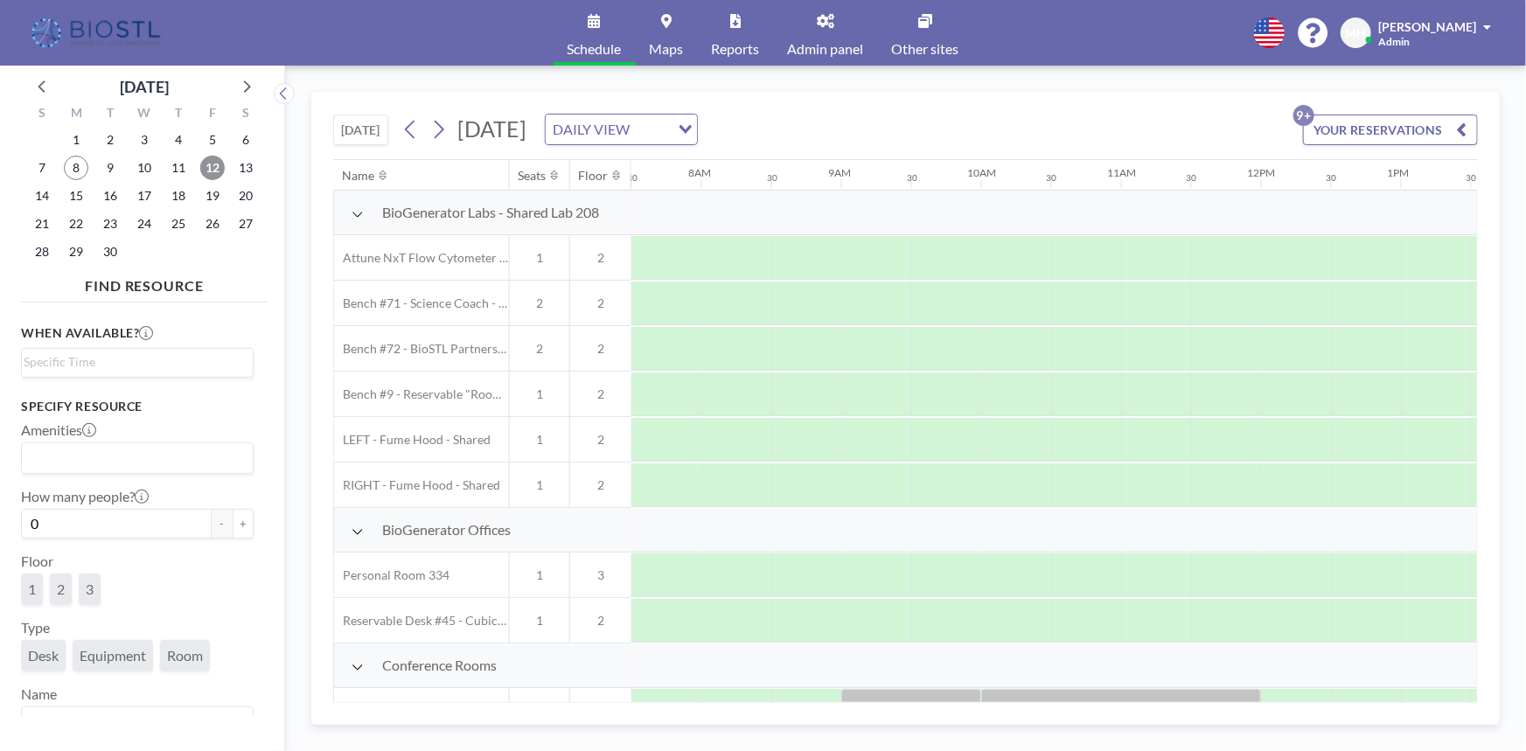
scroll to position [158, 1050]
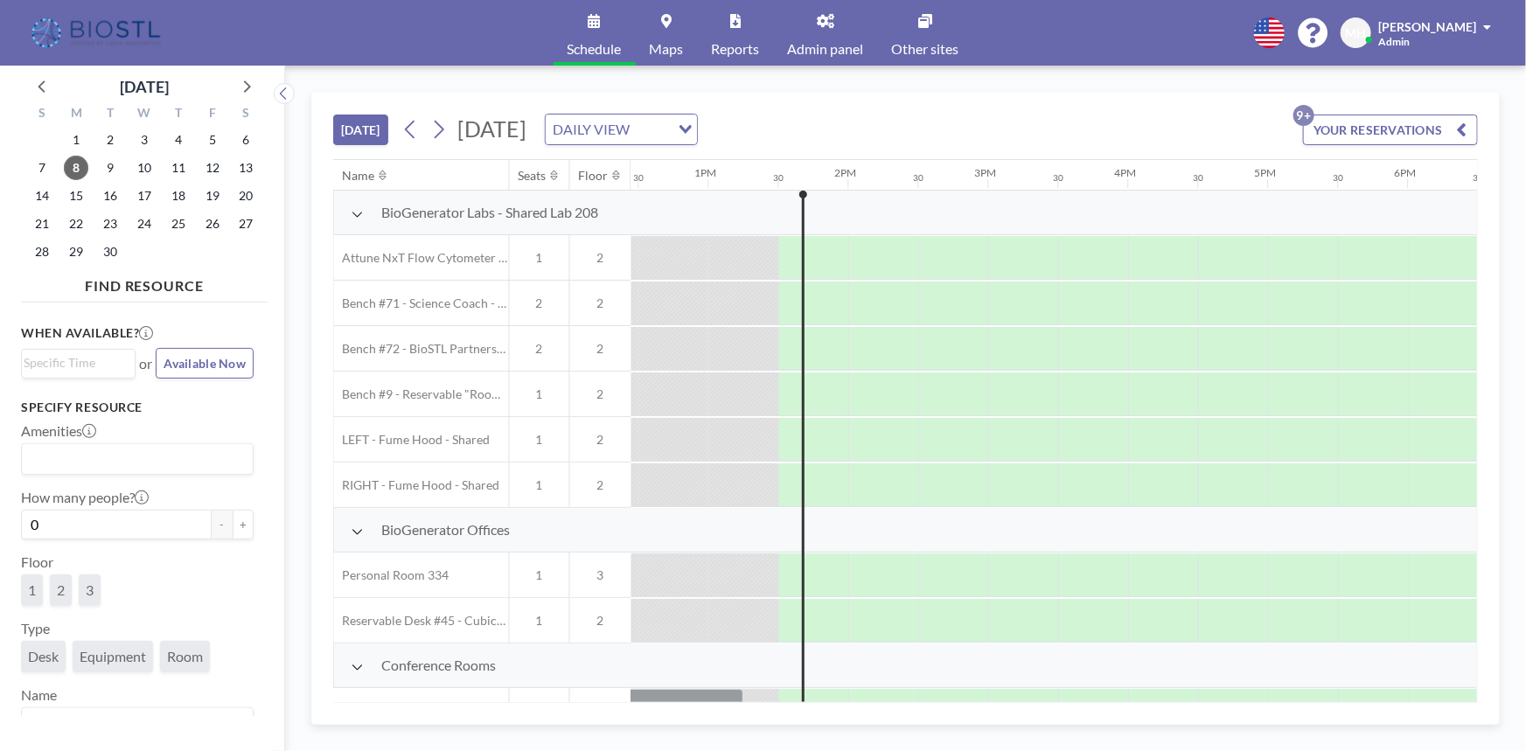
scroll to position [0, 1819]
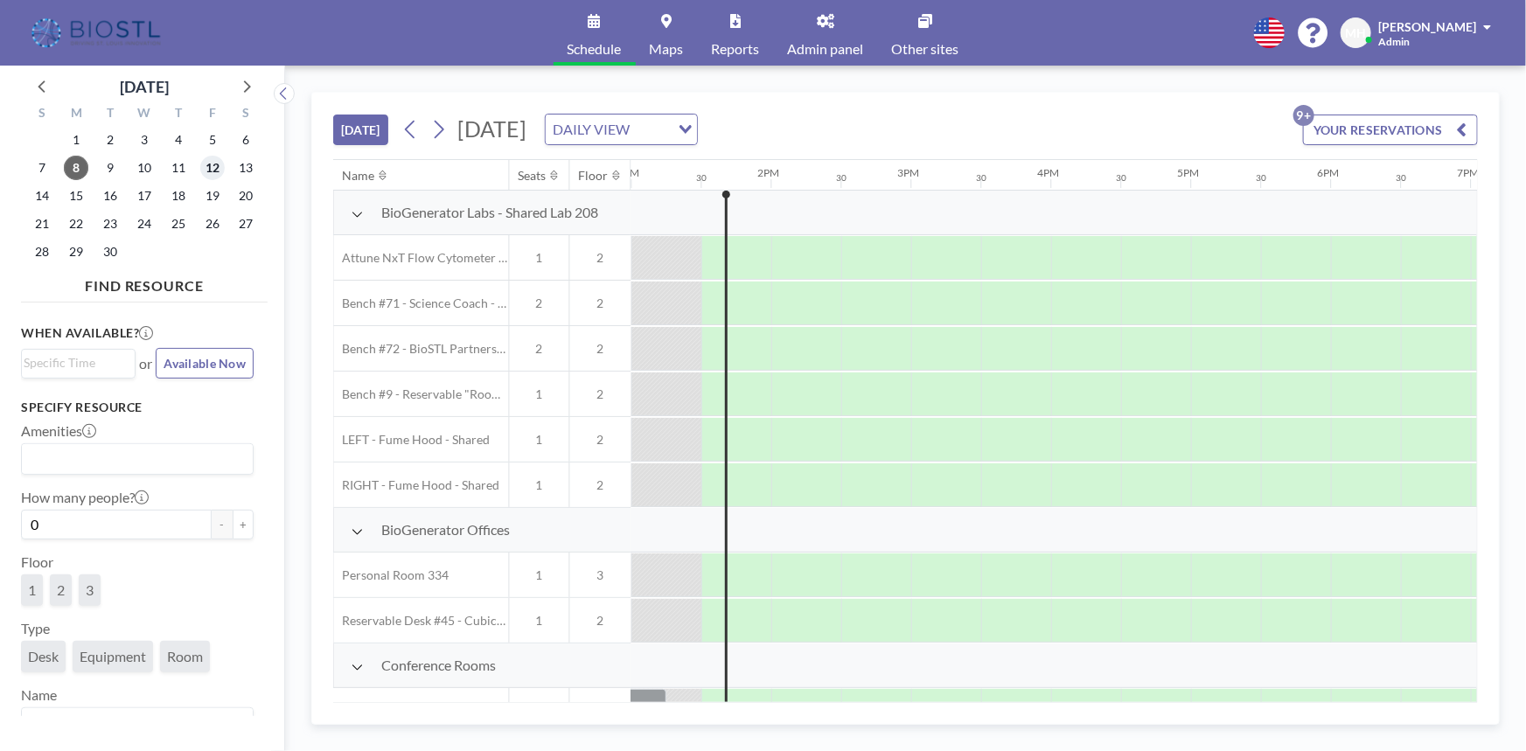
click at [212, 174] on span "12" at bounding box center [212, 168] width 24 height 24
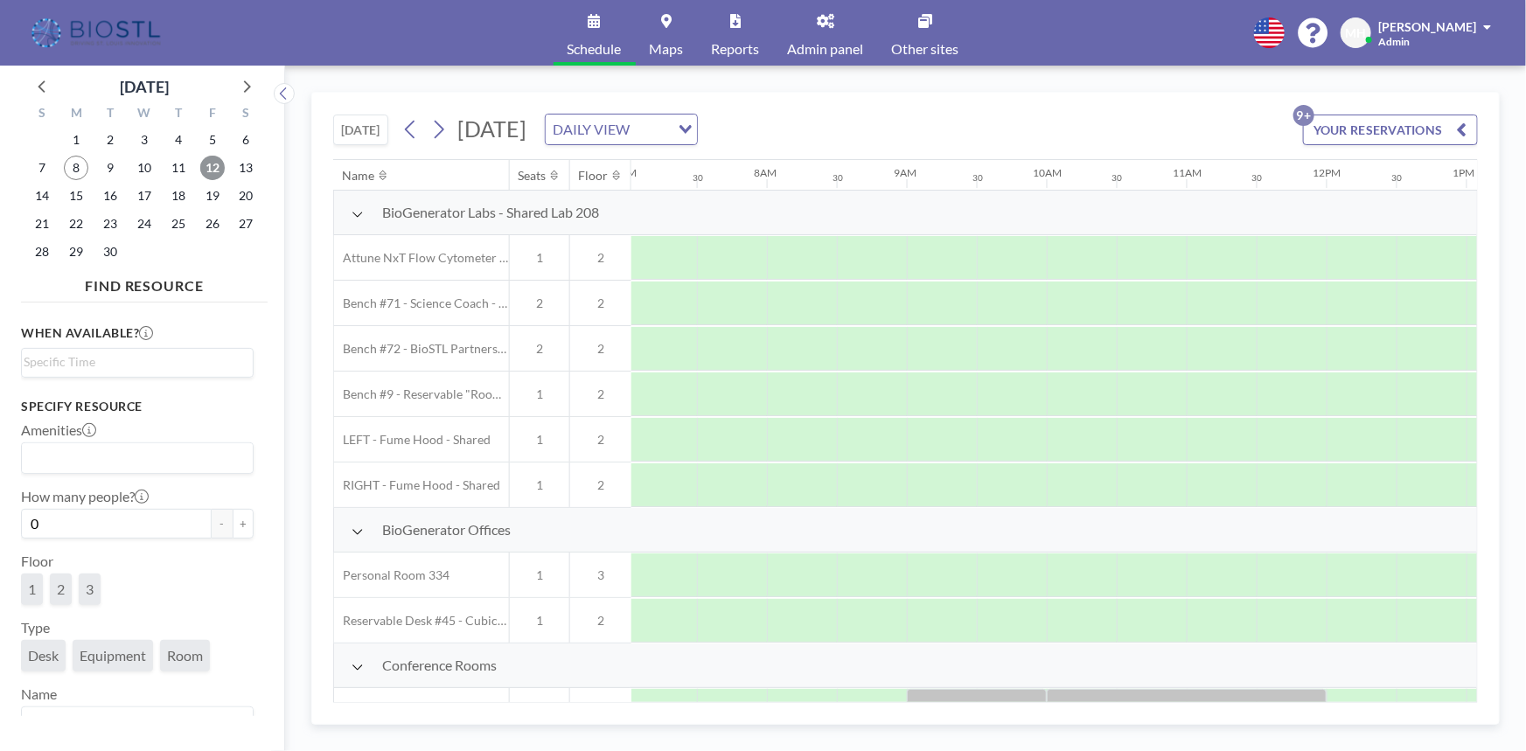
scroll to position [0, 1050]
